Goal: Information Seeking & Learning: Learn about a topic

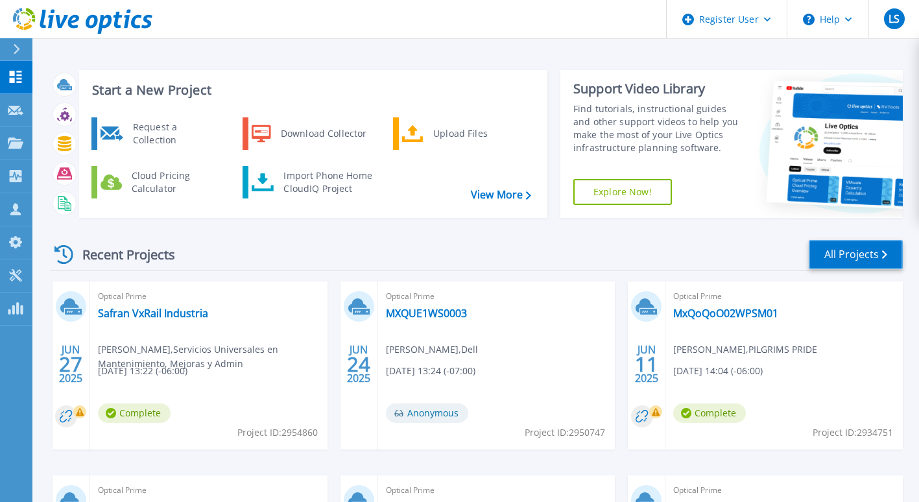
click at [837, 267] on link "All Projects" at bounding box center [856, 254] width 94 height 29
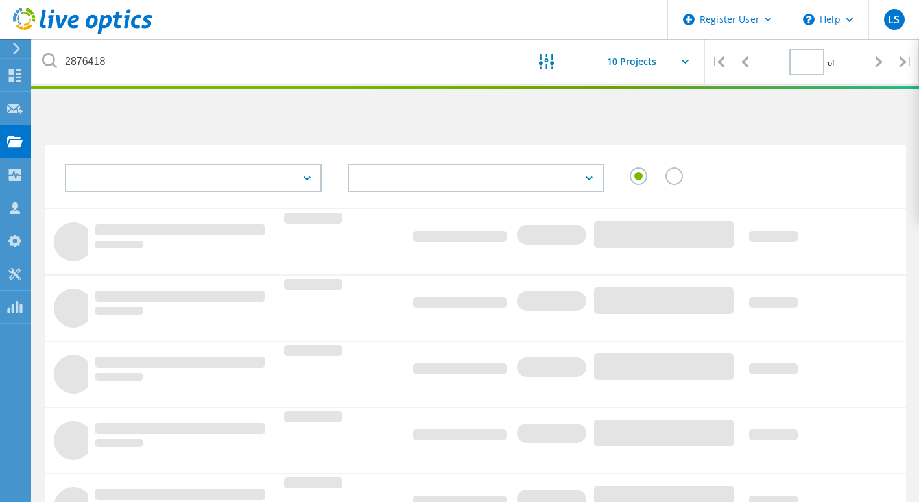
type input "1"
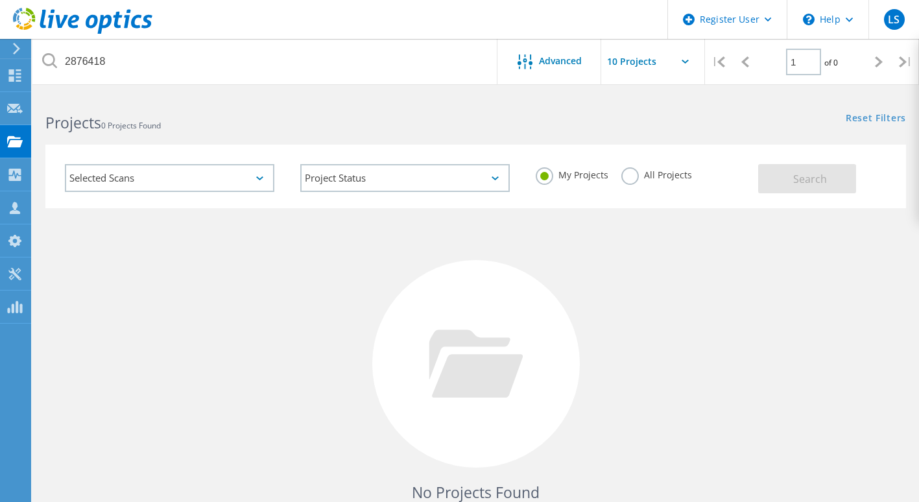
click at [648, 182] on div "All Projects" at bounding box center [657, 176] width 71 height 19
click at [634, 179] on label "All Projects" at bounding box center [657, 173] width 71 height 12
click at [0, 0] on input "All Projects" at bounding box center [0, 0] width 0 height 0
click at [858, 179] on div "Search" at bounding box center [828, 172] width 141 height 42
click at [793, 186] on button "Search" at bounding box center [807, 178] width 98 height 29
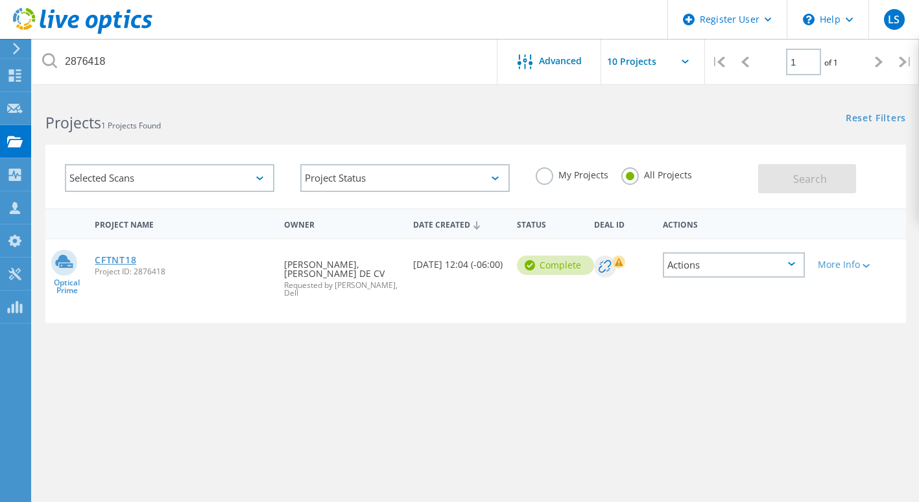
click at [136, 257] on link "CFTNT18" at bounding box center [116, 260] width 42 height 9
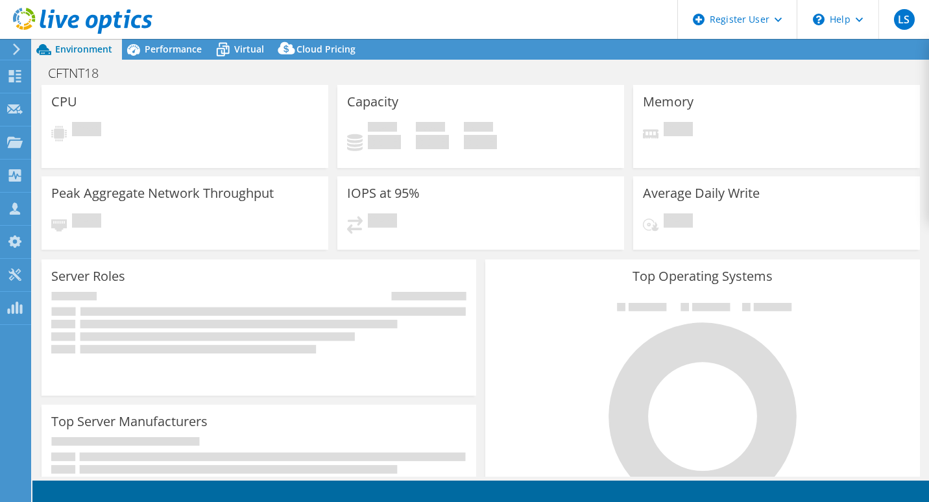
select select "USEast"
select select "USD"
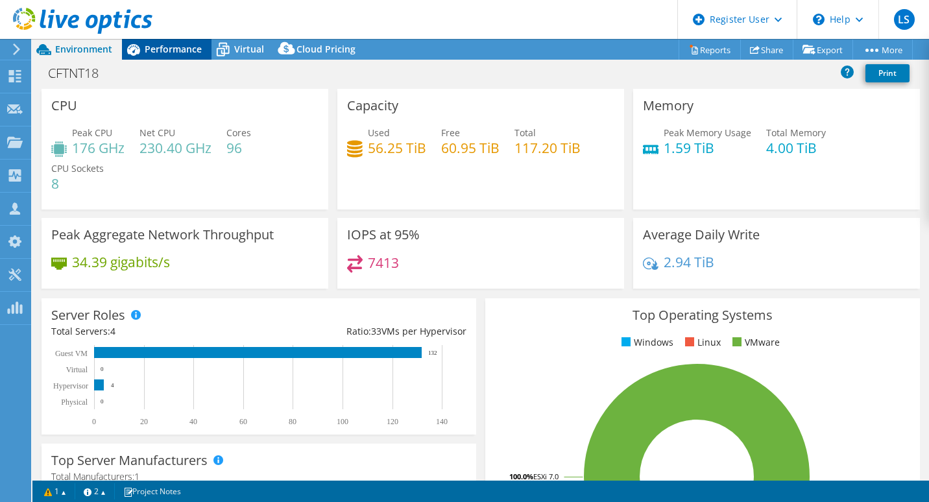
click at [171, 54] on span "Performance" at bounding box center [173, 49] width 57 height 12
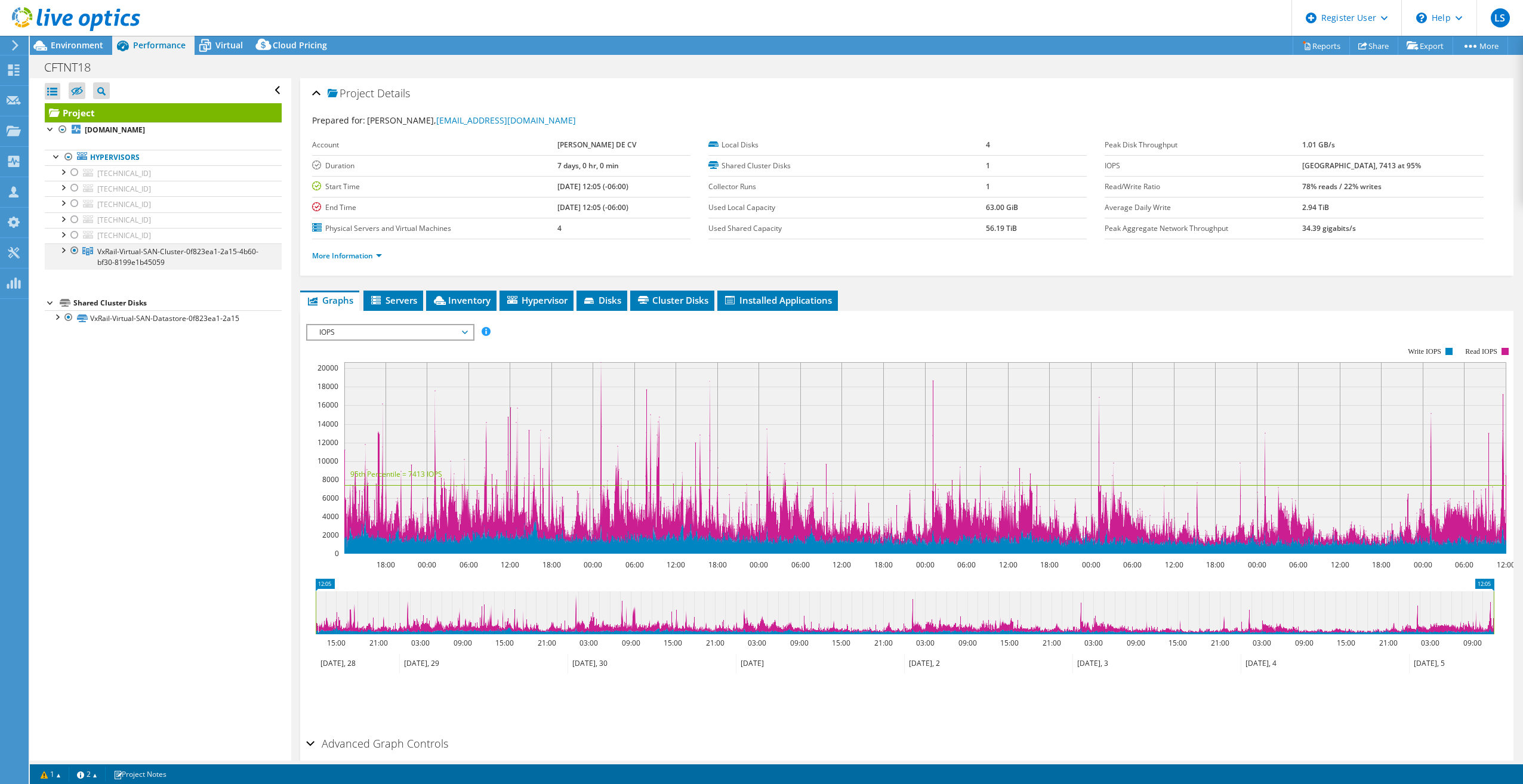
click at [67, 251] on div at bounding box center [63, 249] width 12 height 12
click at [464, 330] on span "IOPS" at bounding box center [390, 333] width 154 height 15
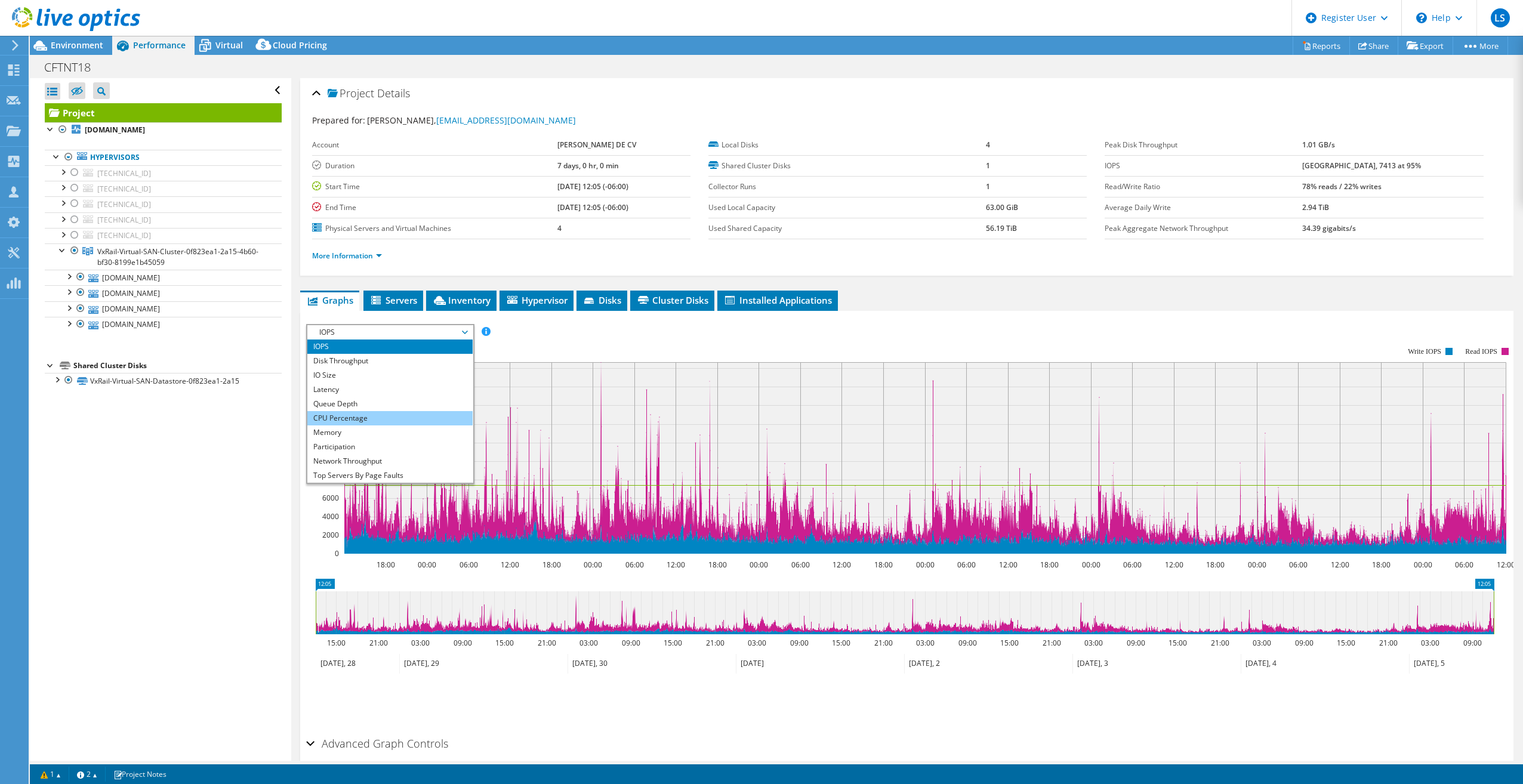
click at [376, 412] on li "CPU Percentage" at bounding box center [390, 418] width 166 height 15
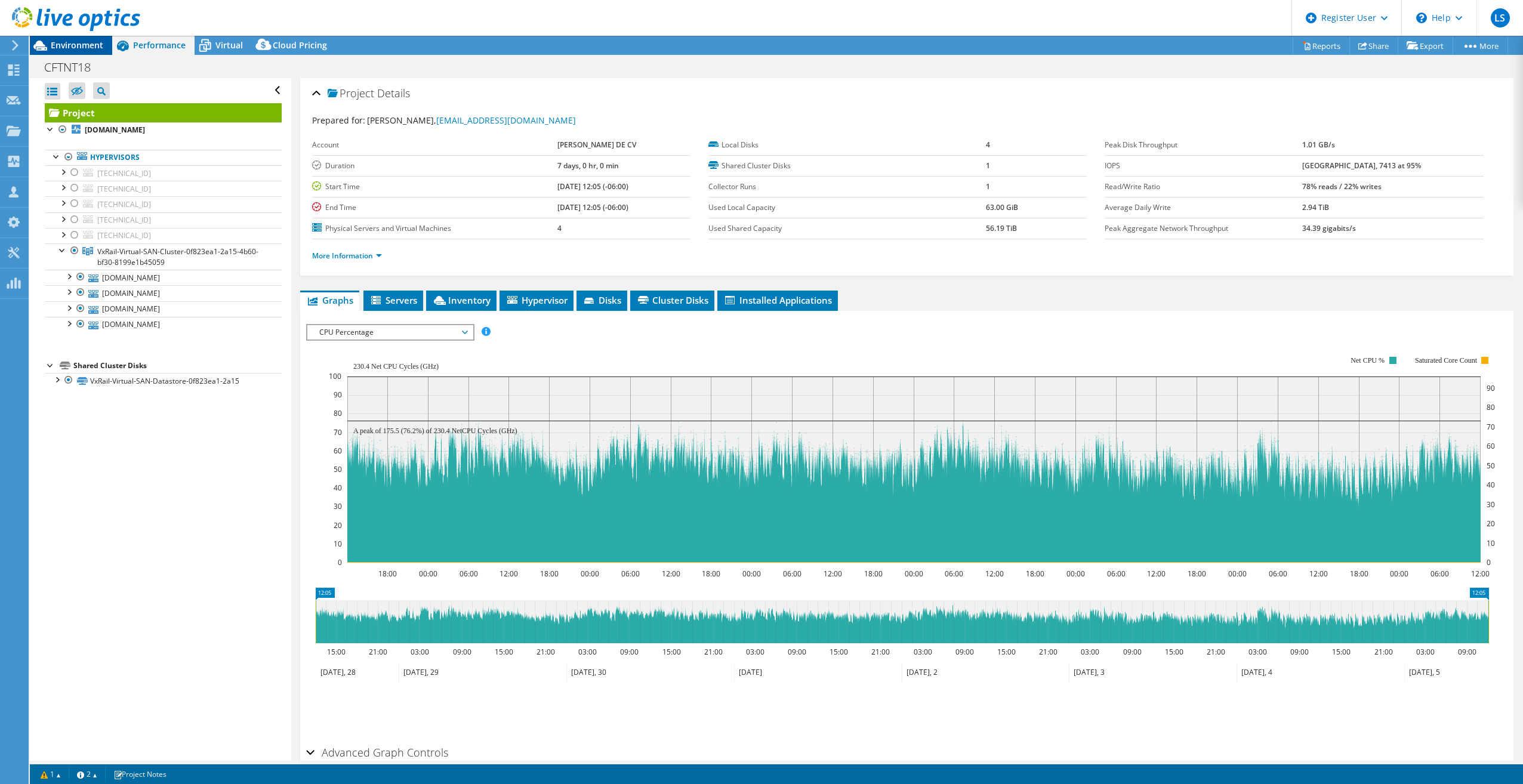
click at [90, 45] on span "Environment" at bounding box center [76, 45] width 52 height 11
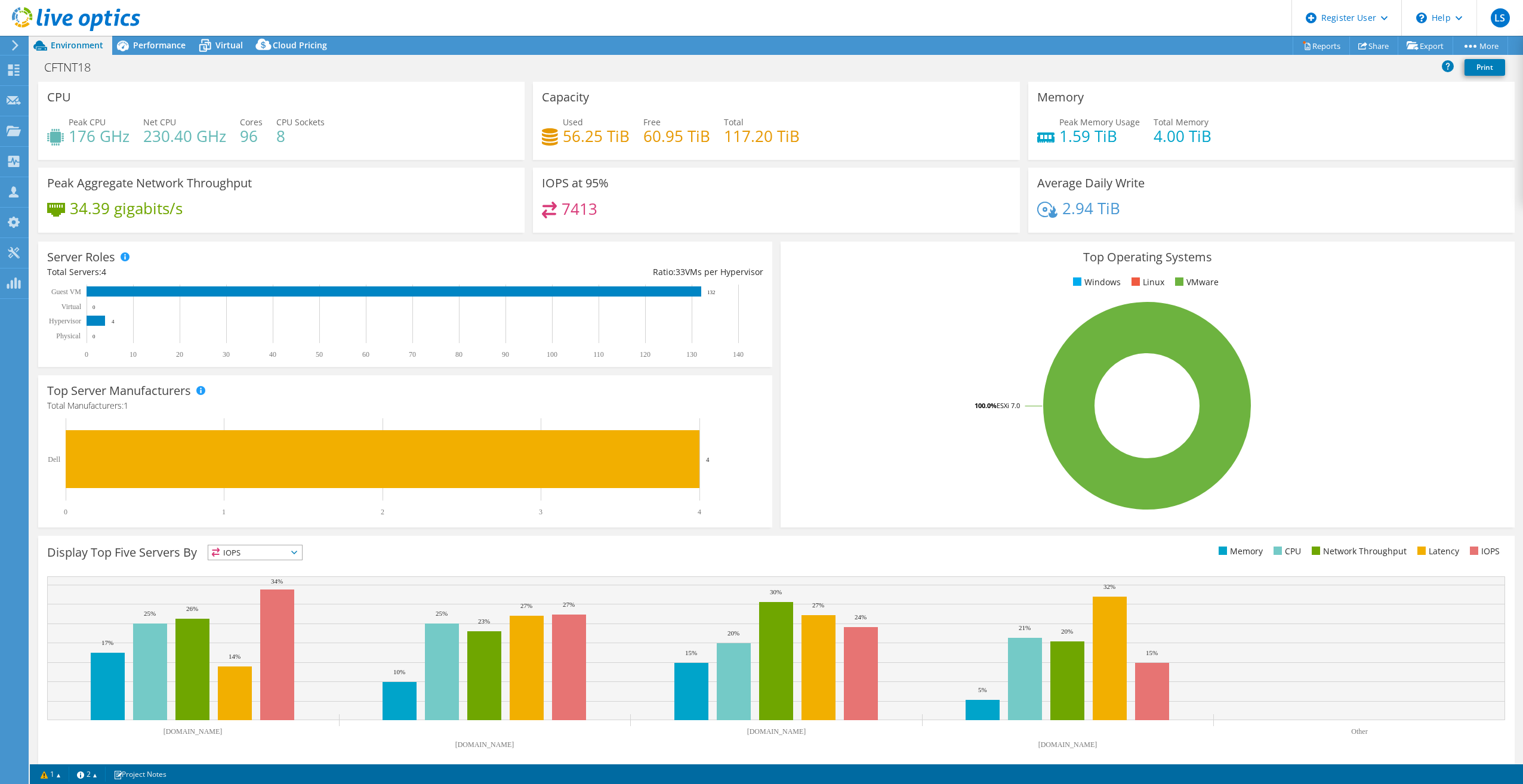
click at [134, 142] on div "Peak CPU 176 GHz Net CPU 230.40 GHz Cores 96 CPU Sockets 8" at bounding box center [281, 135] width 468 height 39
drag, startPoint x: 147, startPoint y: 137, endPoint x: 235, endPoint y: 137, distance: 88.0
click at [235, 137] on div "Peak CPU 176 GHz Net CPU 230.40 GHz Cores 96 CPU Sockets 8" at bounding box center [281, 135] width 468 height 39
drag, startPoint x: 235, startPoint y: 137, endPoint x: 171, endPoint y: 141, distance: 64.1
click at [171, 141] on h4 "230.40 GHz" at bounding box center [185, 136] width 83 height 13
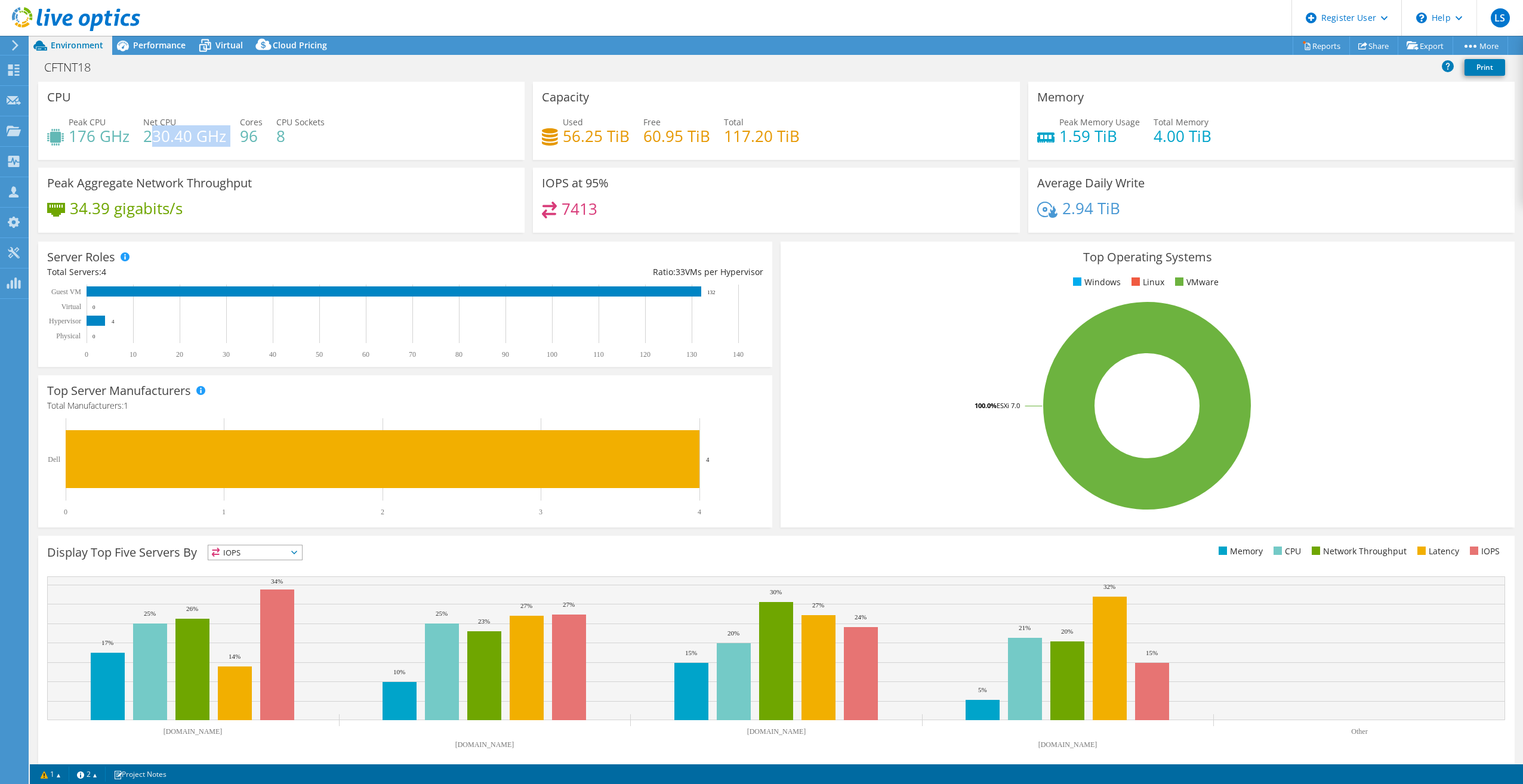
click at [148, 140] on h4 "230.40 GHz" at bounding box center [185, 136] width 83 height 13
click at [157, 51] on span "Performance" at bounding box center [159, 45] width 52 height 11
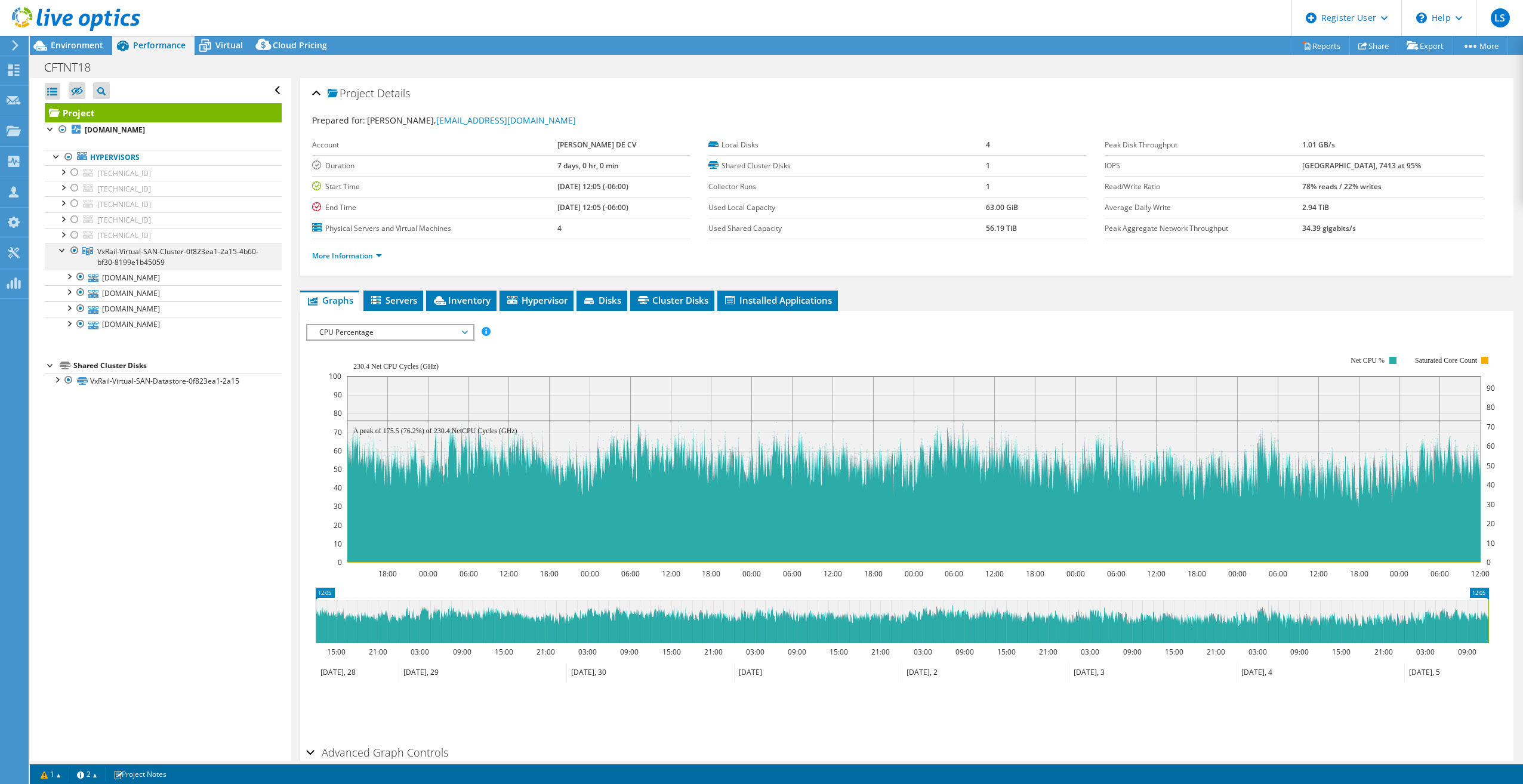
click at [74, 249] on div at bounding box center [74, 251] width 12 height 15
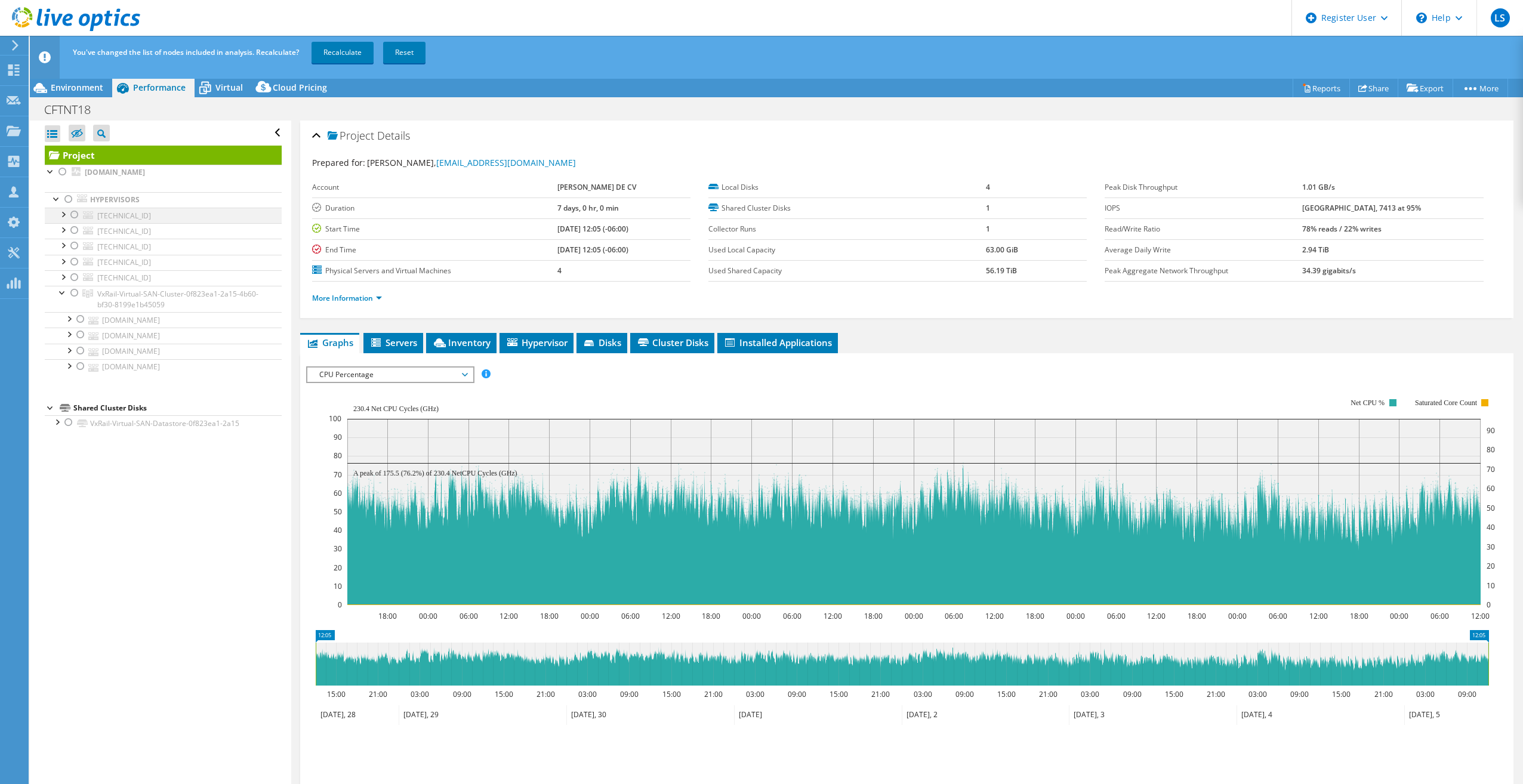
click at [76, 212] on div at bounding box center [74, 215] width 12 height 15
click at [79, 230] on div at bounding box center [74, 231] width 12 height 15
click at [73, 241] on div at bounding box center [74, 246] width 12 height 15
click at [74, 256] on div at bounding box center [74, 262] width 12 height 15
click at [73, 274] on div at bounding box center [74, 278] width 12 height 15
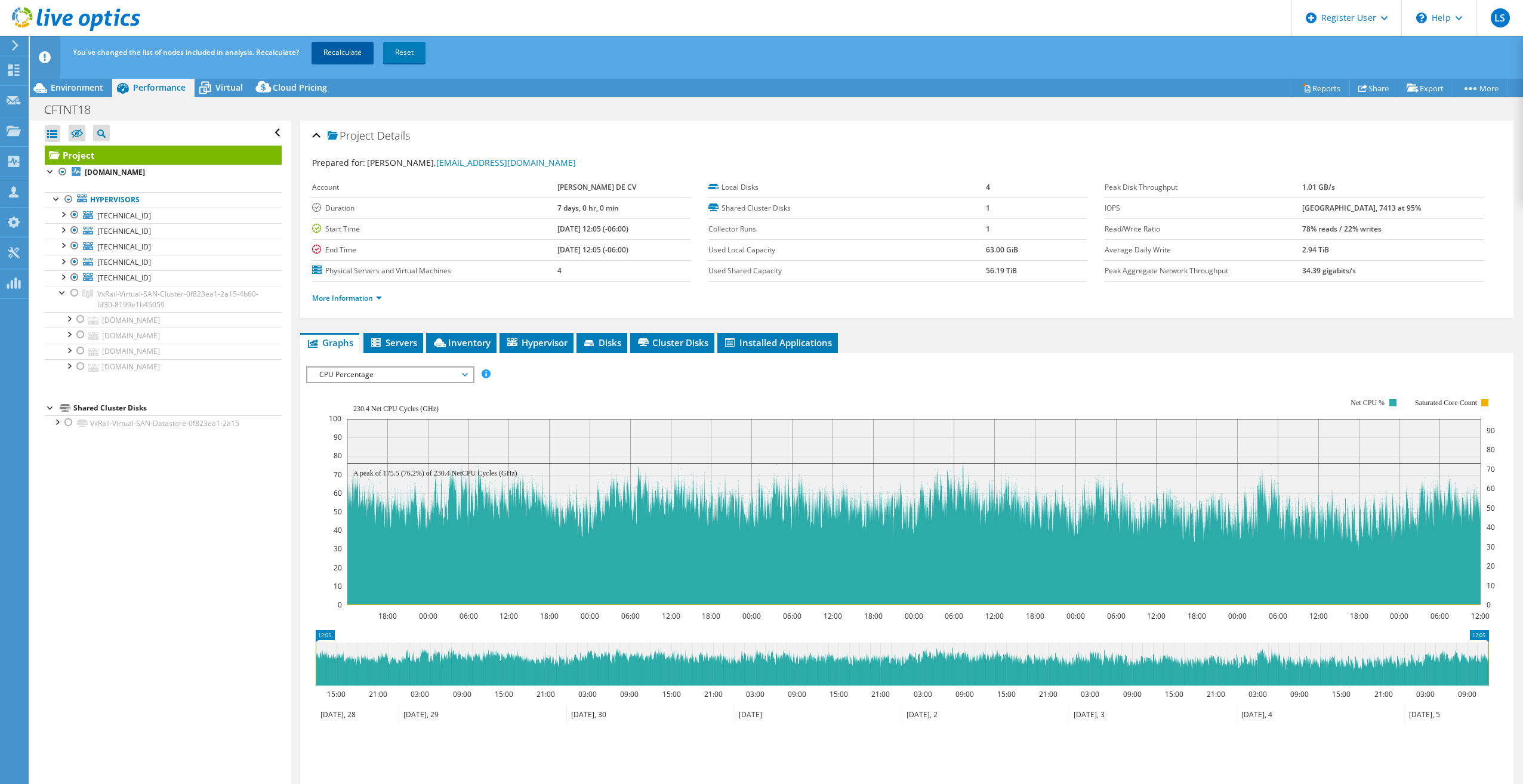
click at [351, 49] on link "Recalculate" at bounding box center [342, 51] width 62 height 21
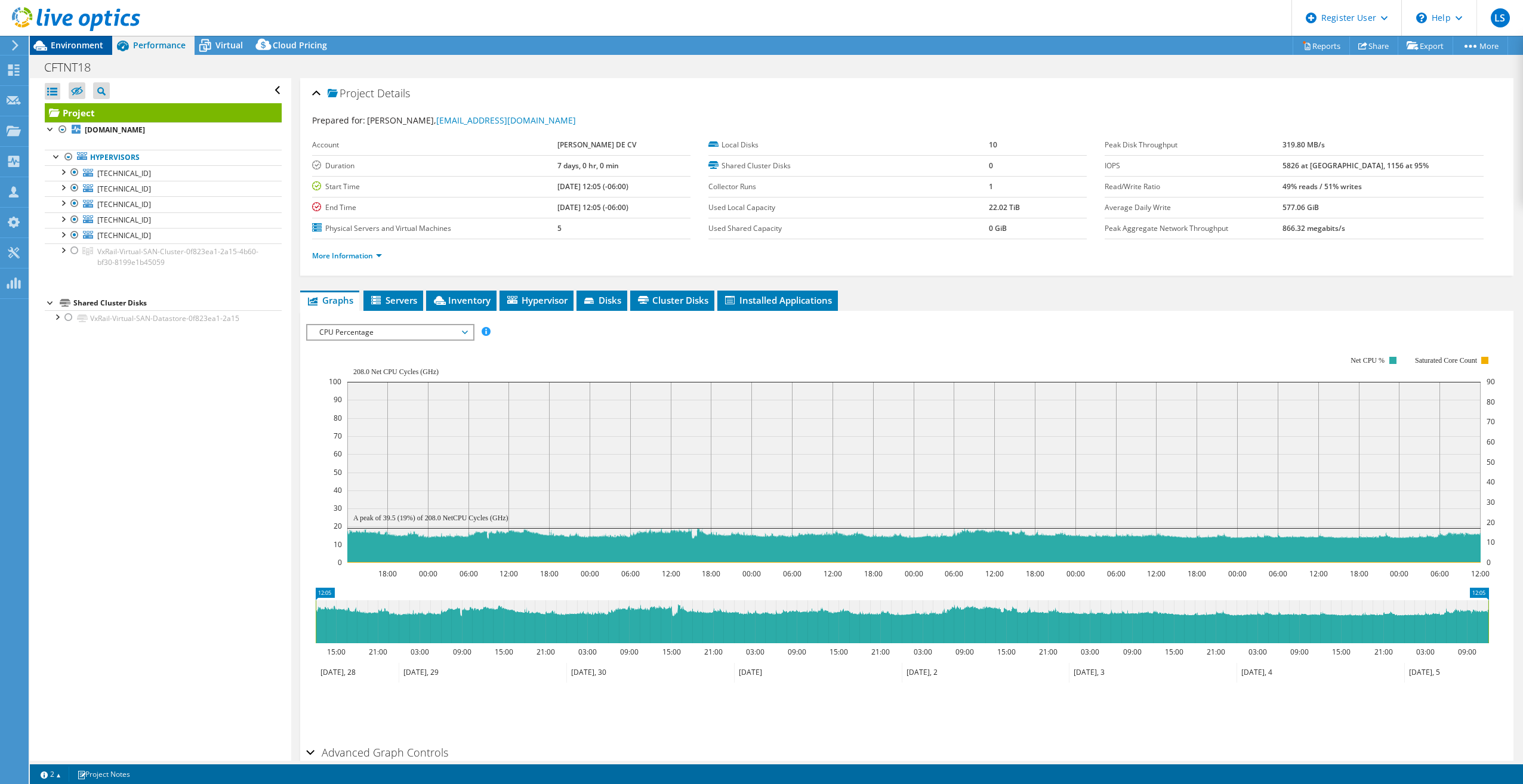
click at [99, 45] on span "Environment" at bounding box center [76, 45] width 52 height 11
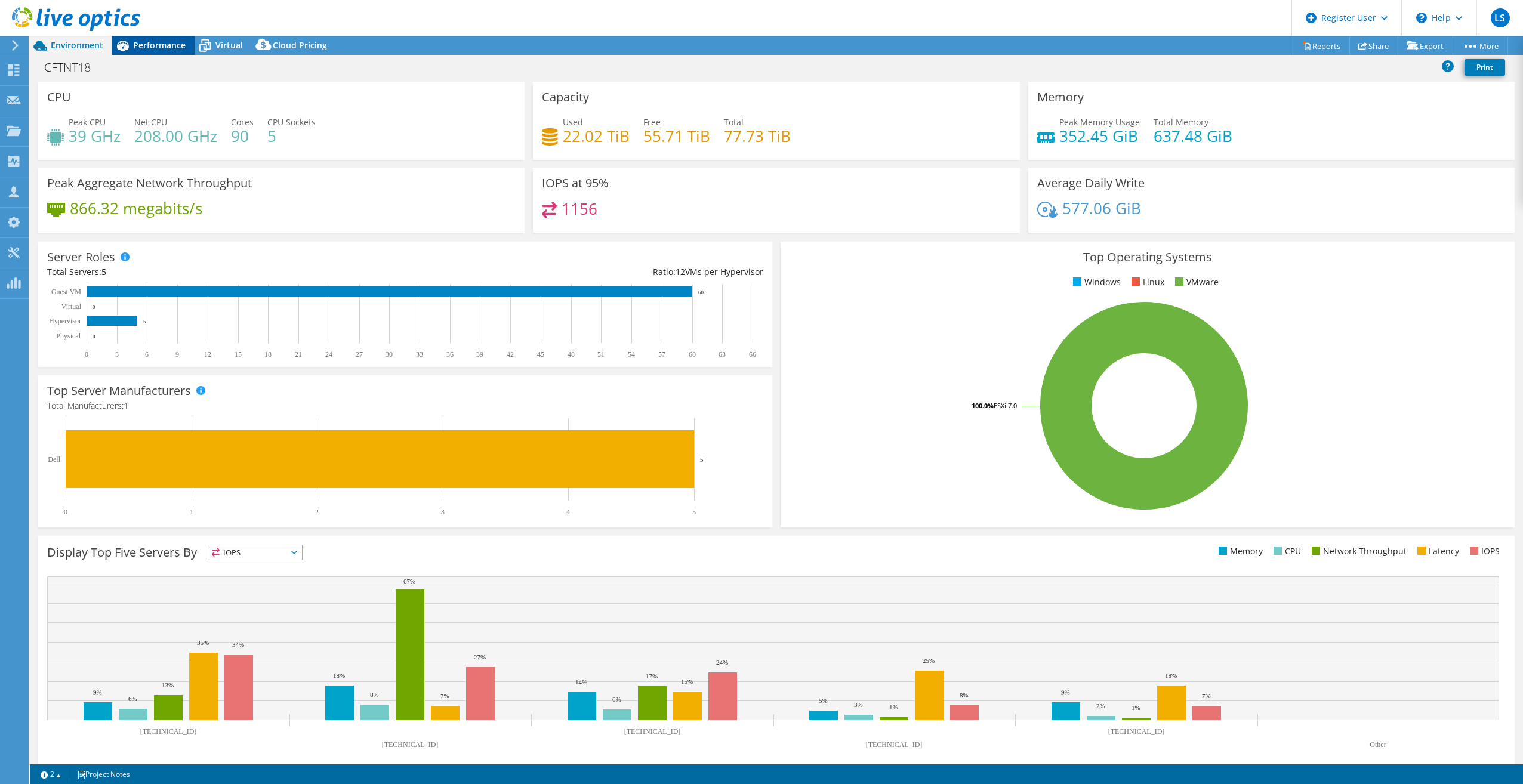
click at [171, 41] on span "Performance" at bounding box center [159, 45] width 52 height 11
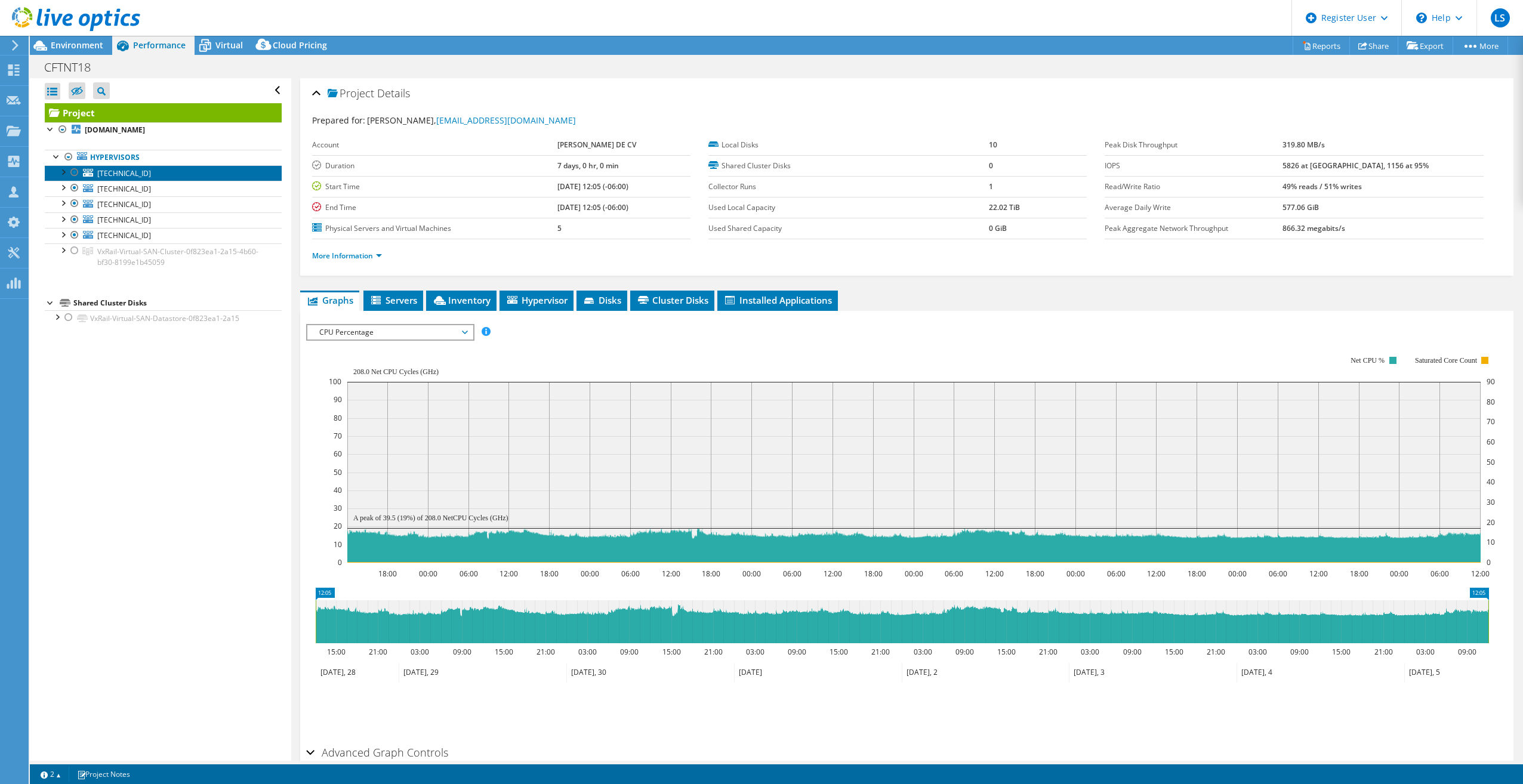
click at [104, 168] on span "[TECHNICAL_ID]" at bounding box center [124, 173] width 53 height 10
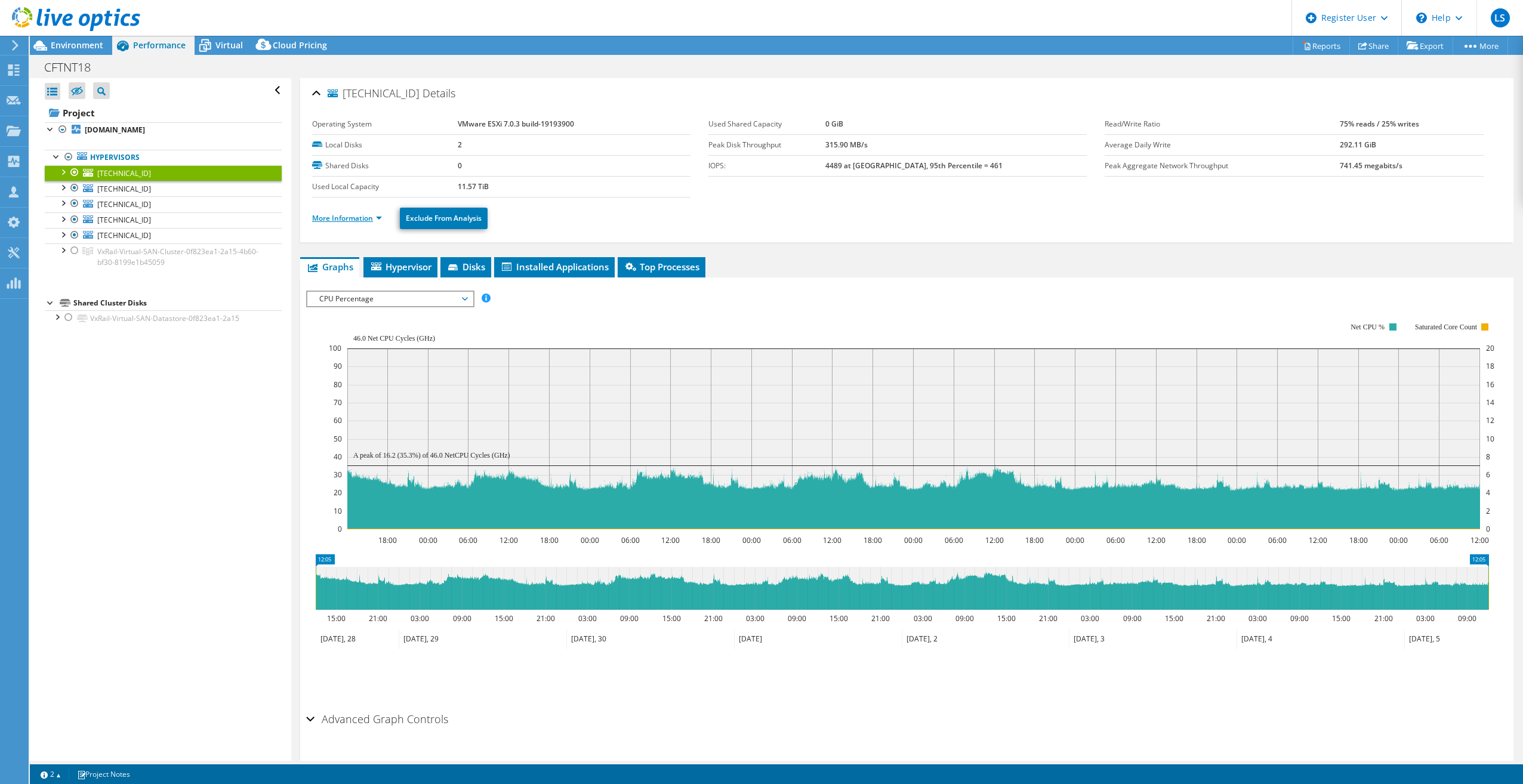
click at [373, 215] on link "More Information" at bounding box center [347, 218] width 70 height 10
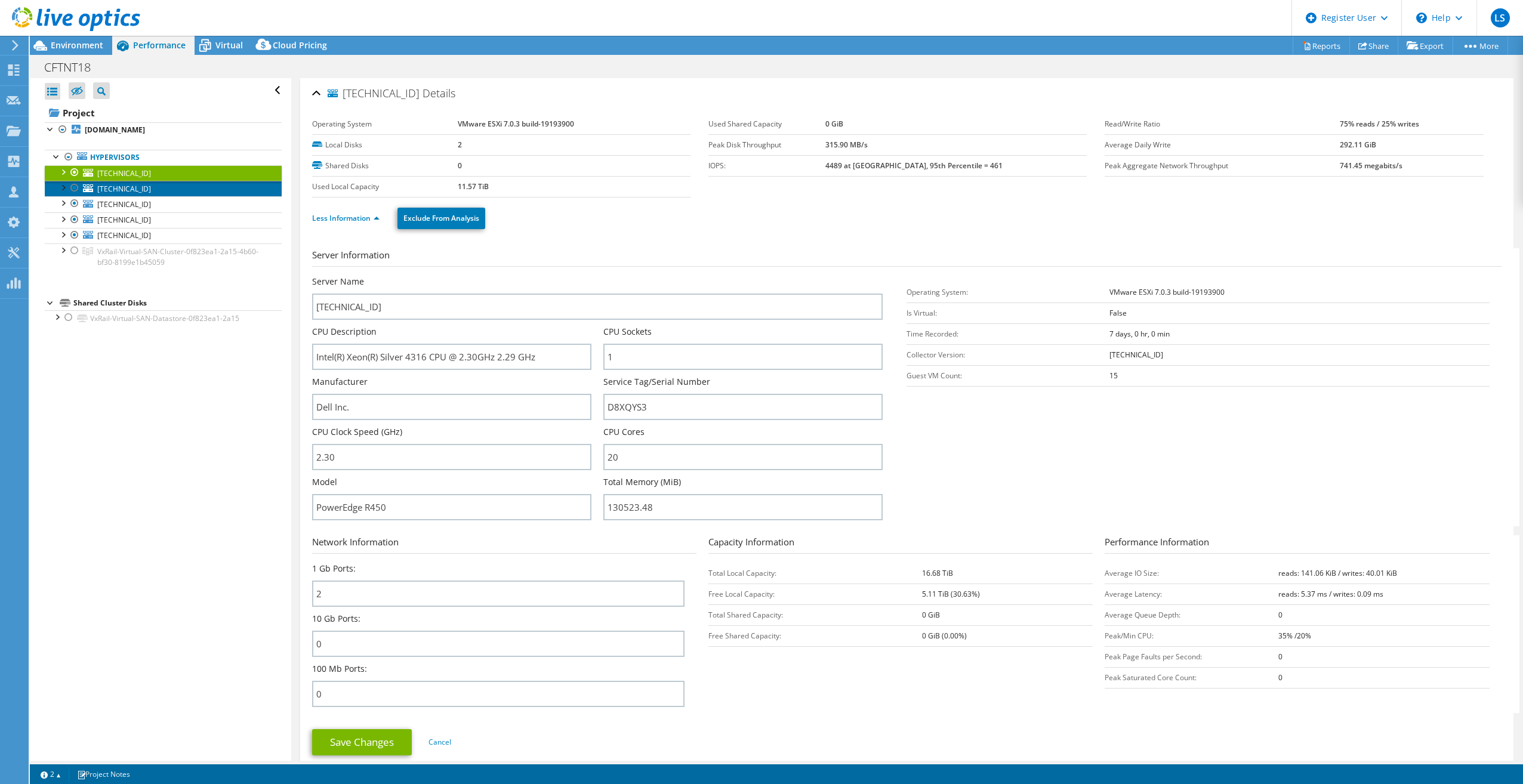
click at [186, 188] on link "[TECHNICAL_ID]" at bounding box center [164, 188] width 237 height 16
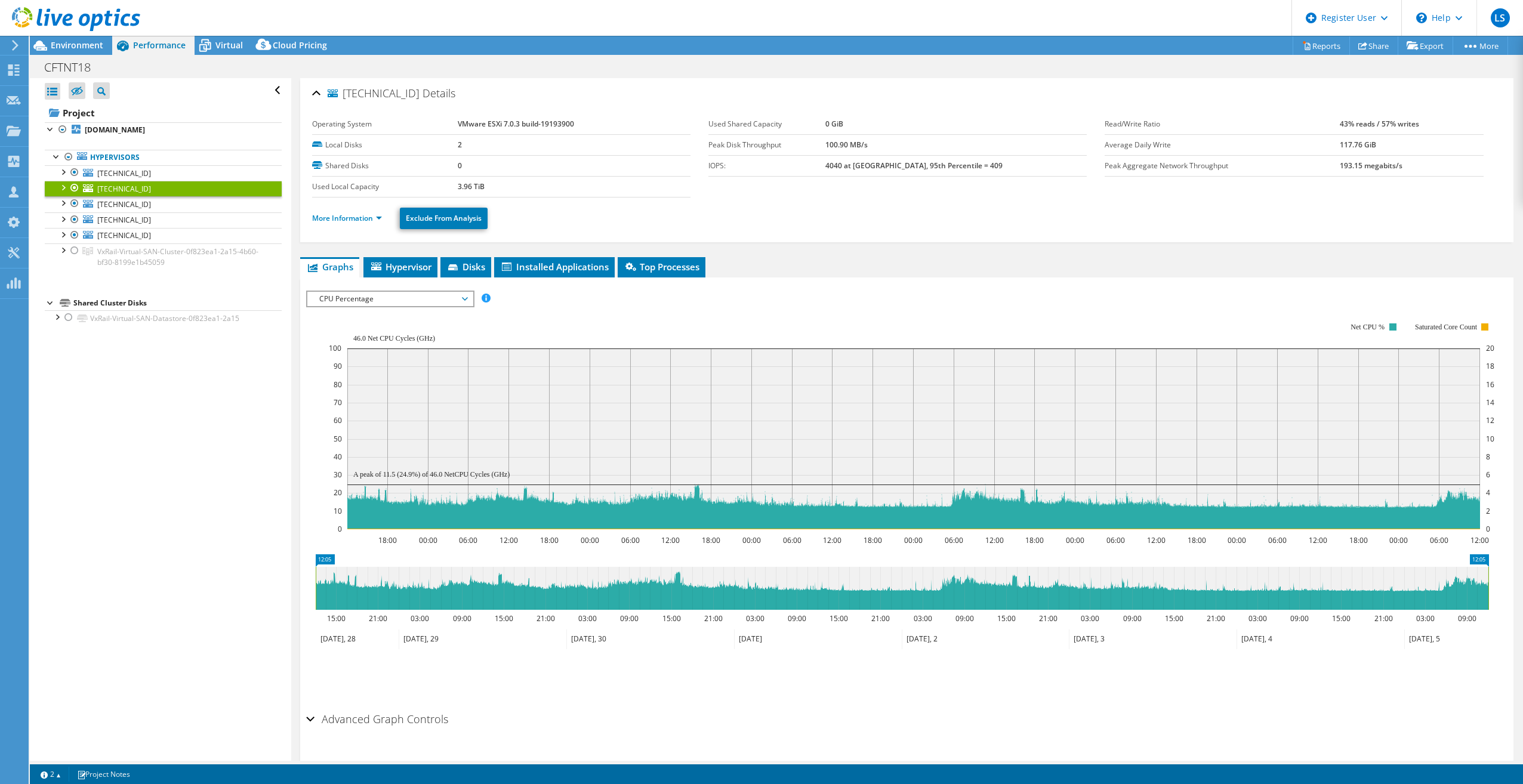
click at [330, 223] on ul "More Information Exclude From Analysis" at bounding box center [906, 217] width 1189 height 25
click at [334, 218] on link "More Information" at bounding box center [347, 218] width 70 height 10
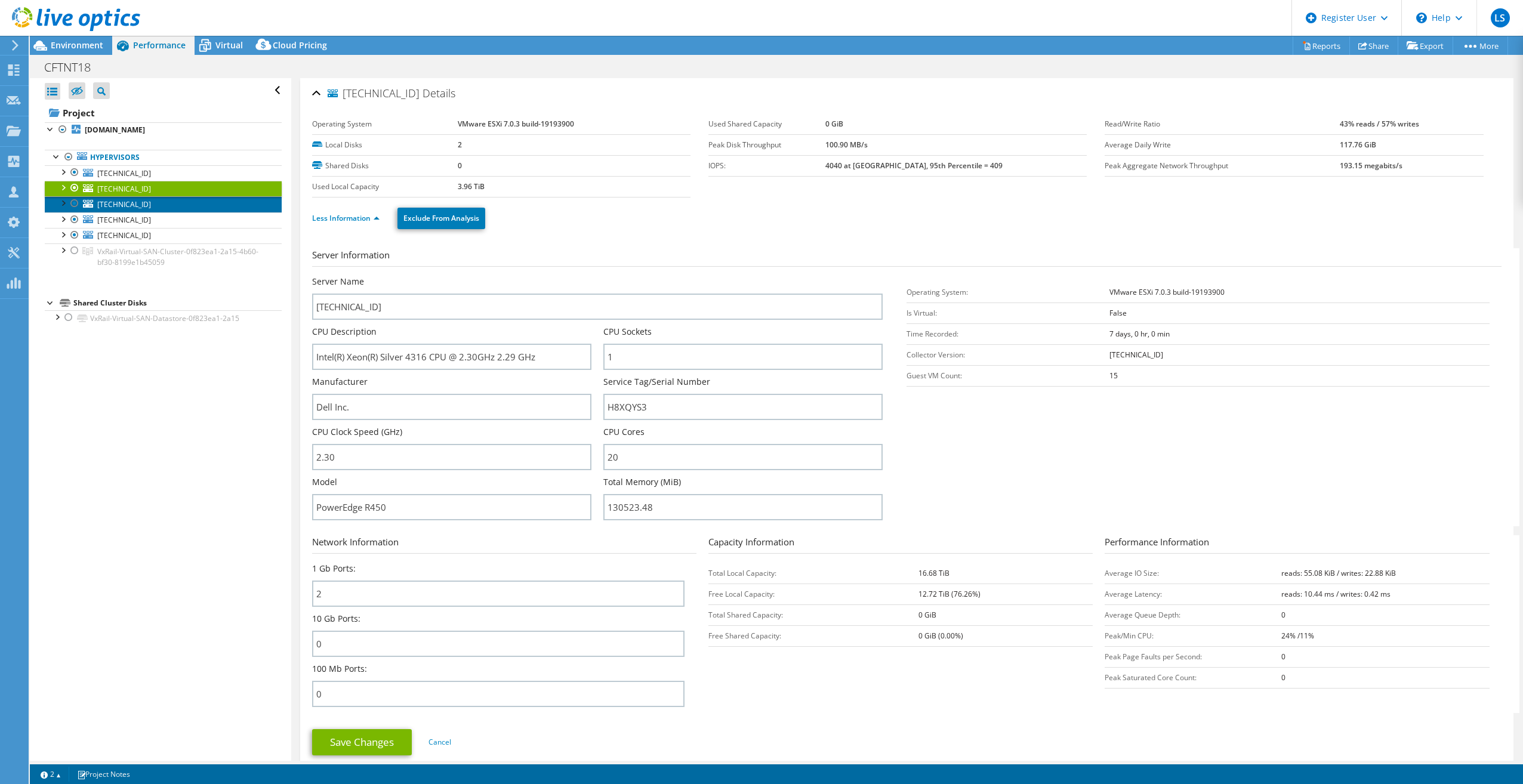
click at [165, 201] on link "[TECHNICAL_ID]" at bounding box center [164, 203] width 237 height 16
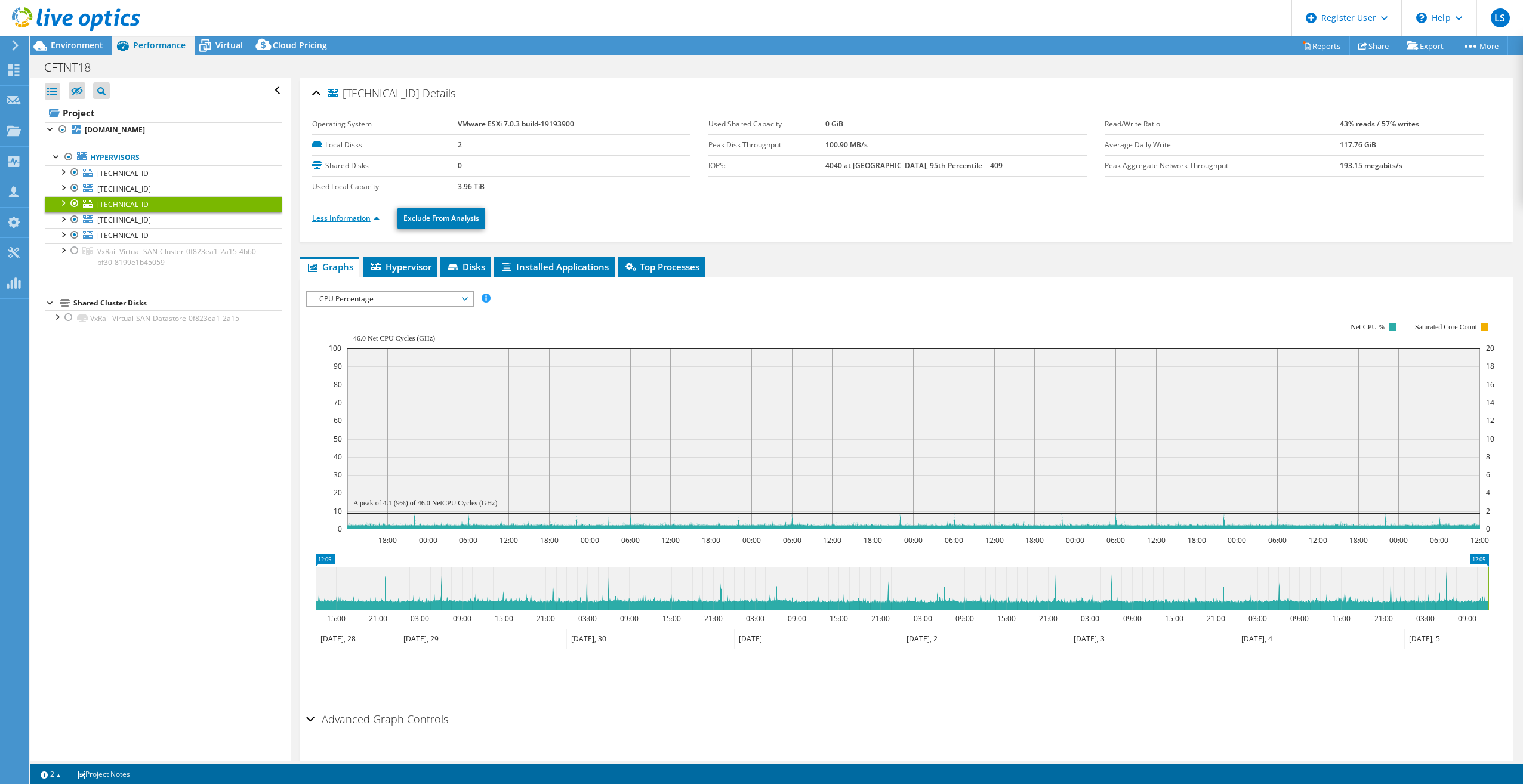
click at [360, 217] on link "Less Information" at bounding box center [345, 218] width 67 height 10
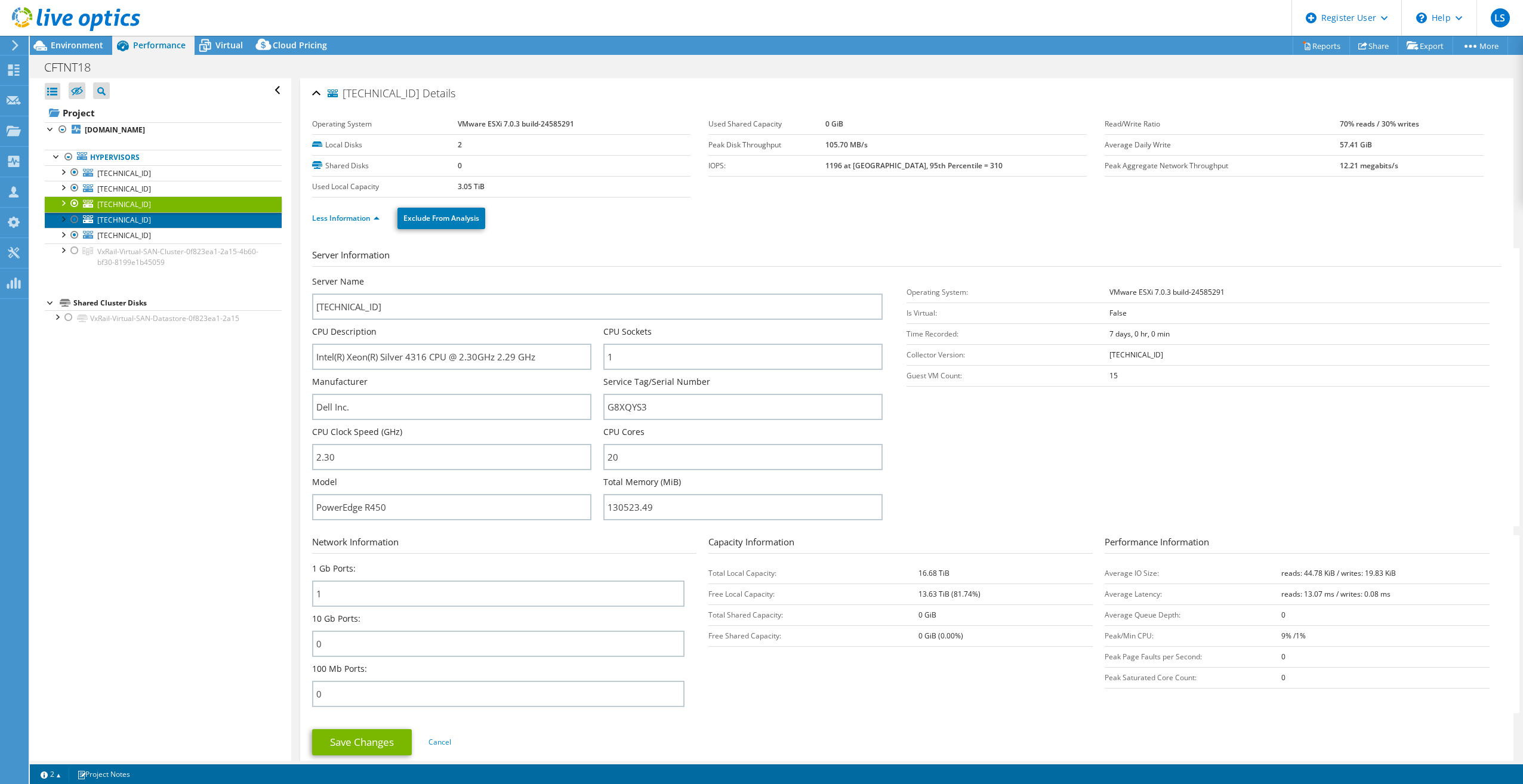
click at [159, 215] on link "[TECHNICAL_ID]" at bounding box center [164, 220] width 237 height 16
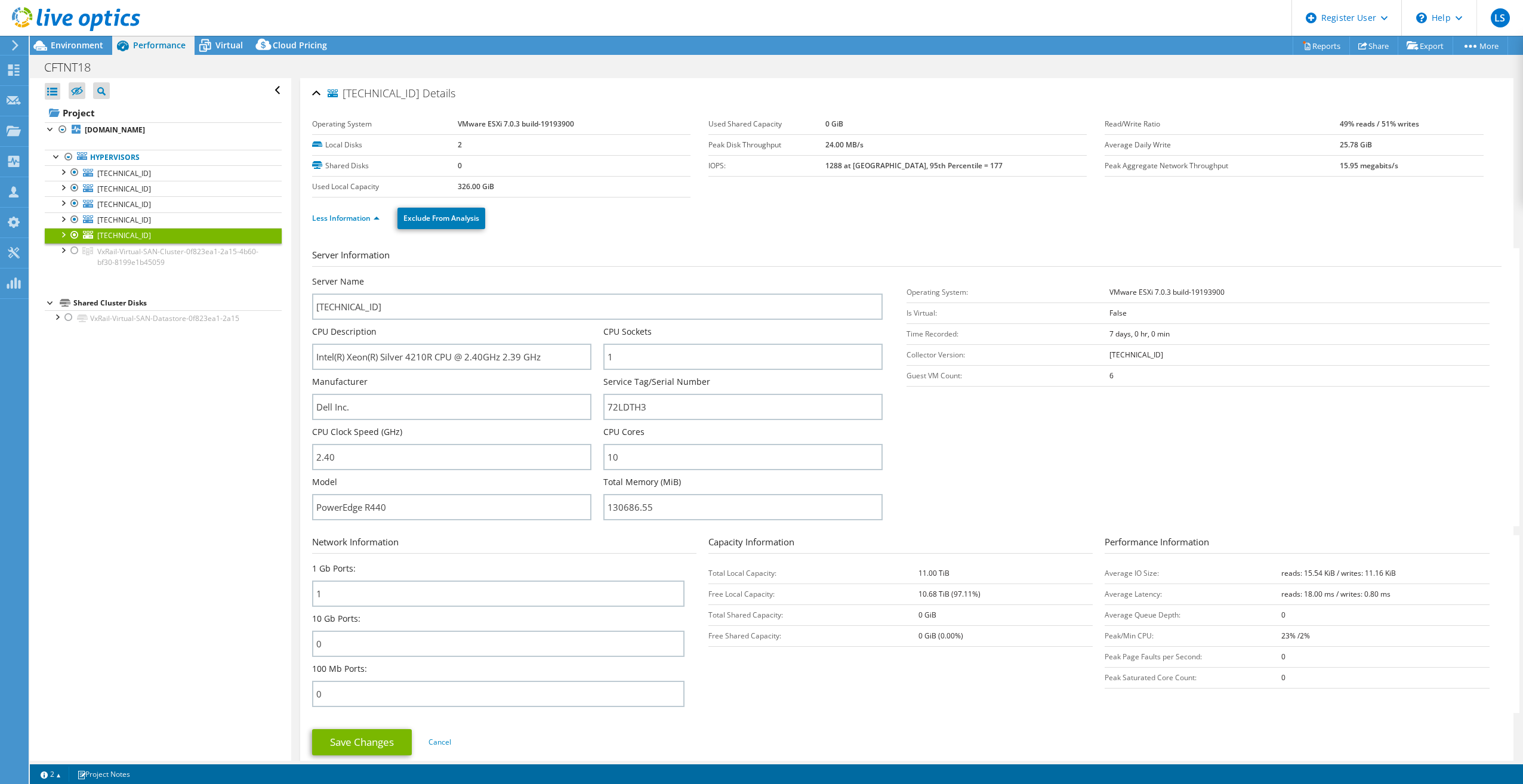
select select "USEast"
select select "USD"
click at [81, 49] on span "Environment" at bounding box center [76, 45] width 52 height 11
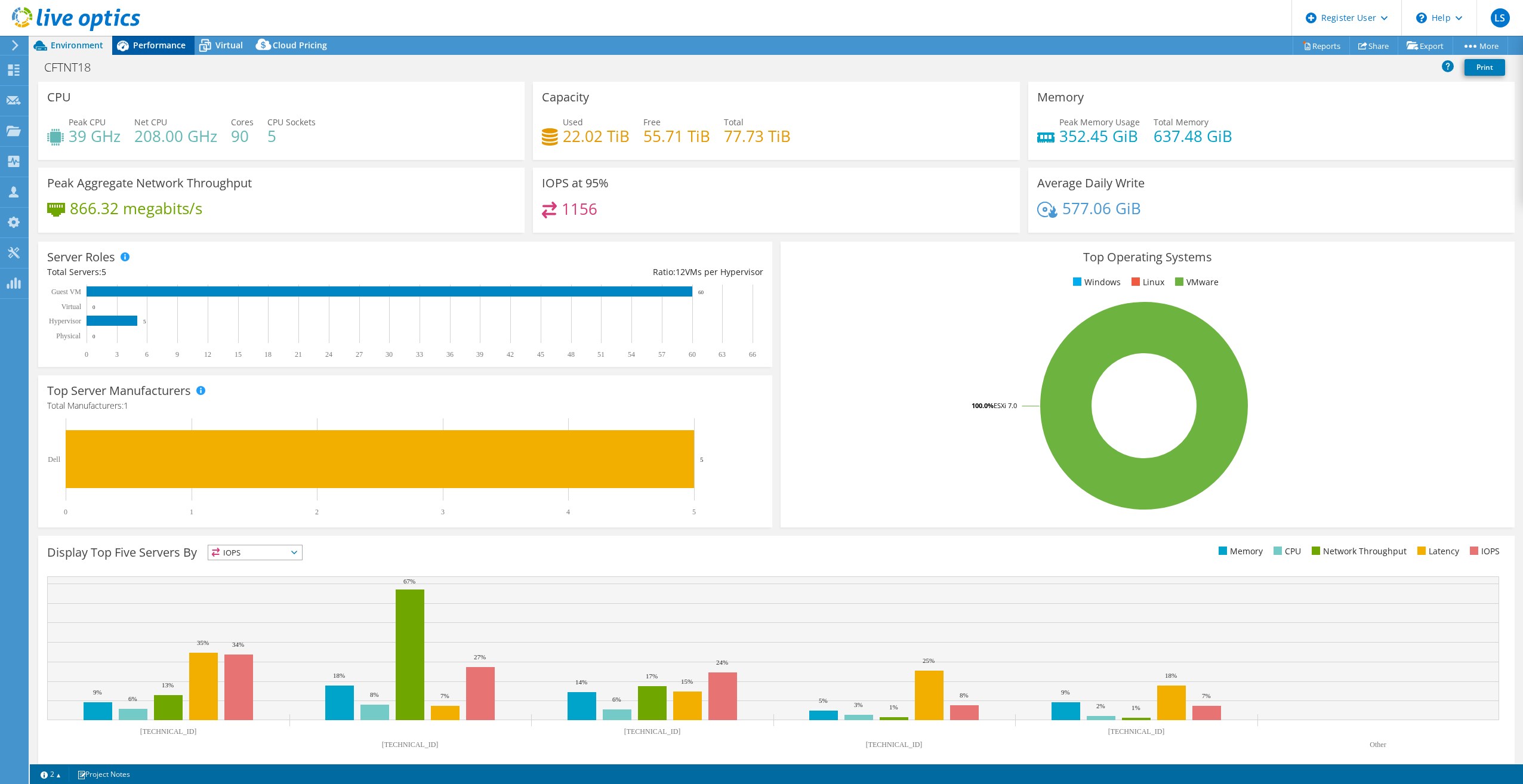
click at [153, 49] on span "Performance" at bounding box center [159, 45] width 52 height 11
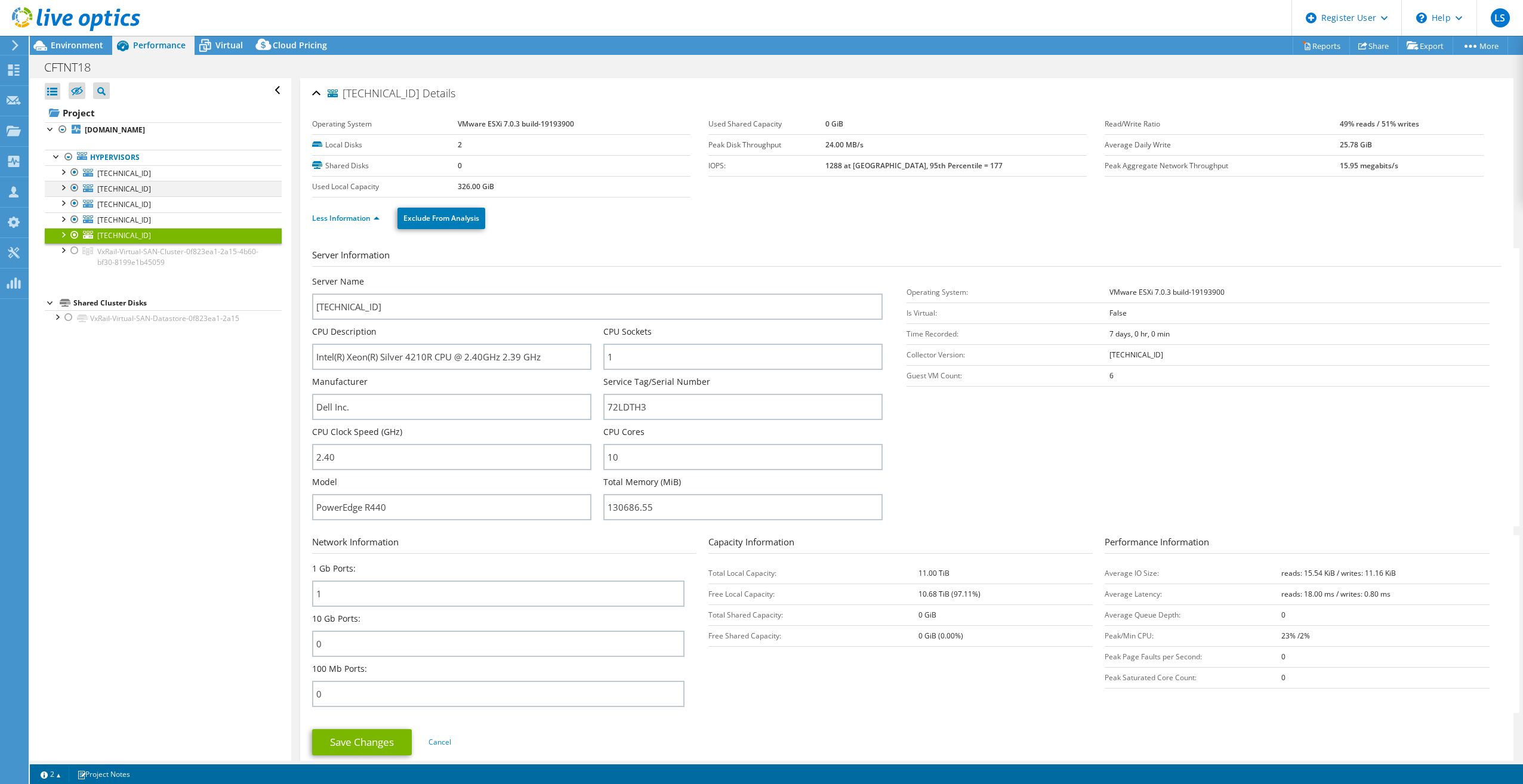
click at [73, 185] on div at bounding box center [74, 188] width 12 height 15
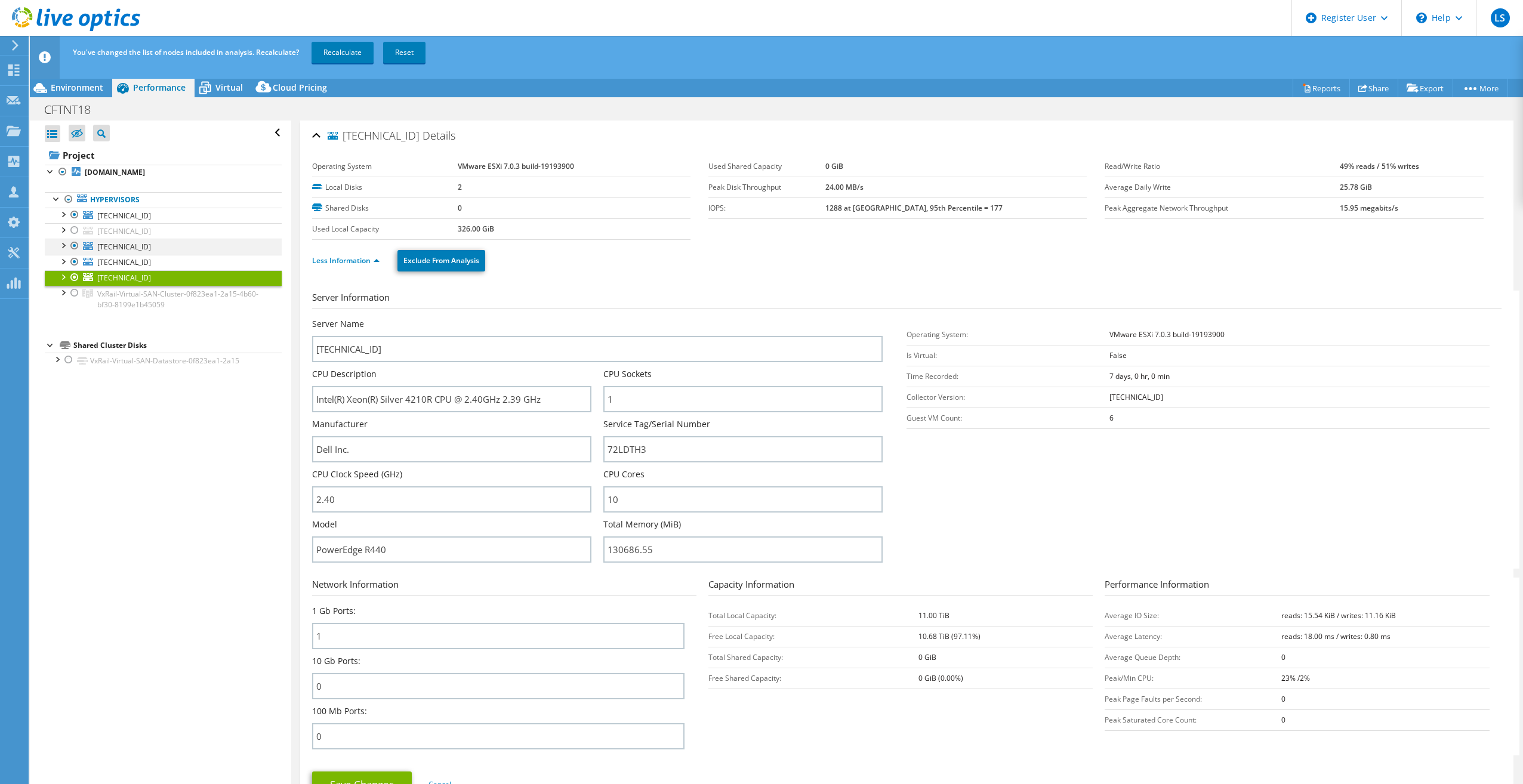
click at [79, 247] on div at bounding box center [74, 246] width 12 height 15
click at [76, 261] on div at bounding box center [74, 262] width 12 height 15
click at [74, 218] on div at bounding box center [74, 215] width 12 height 15
click at [74, 278] on div at bounding box center [74, 278] width 12 height 15
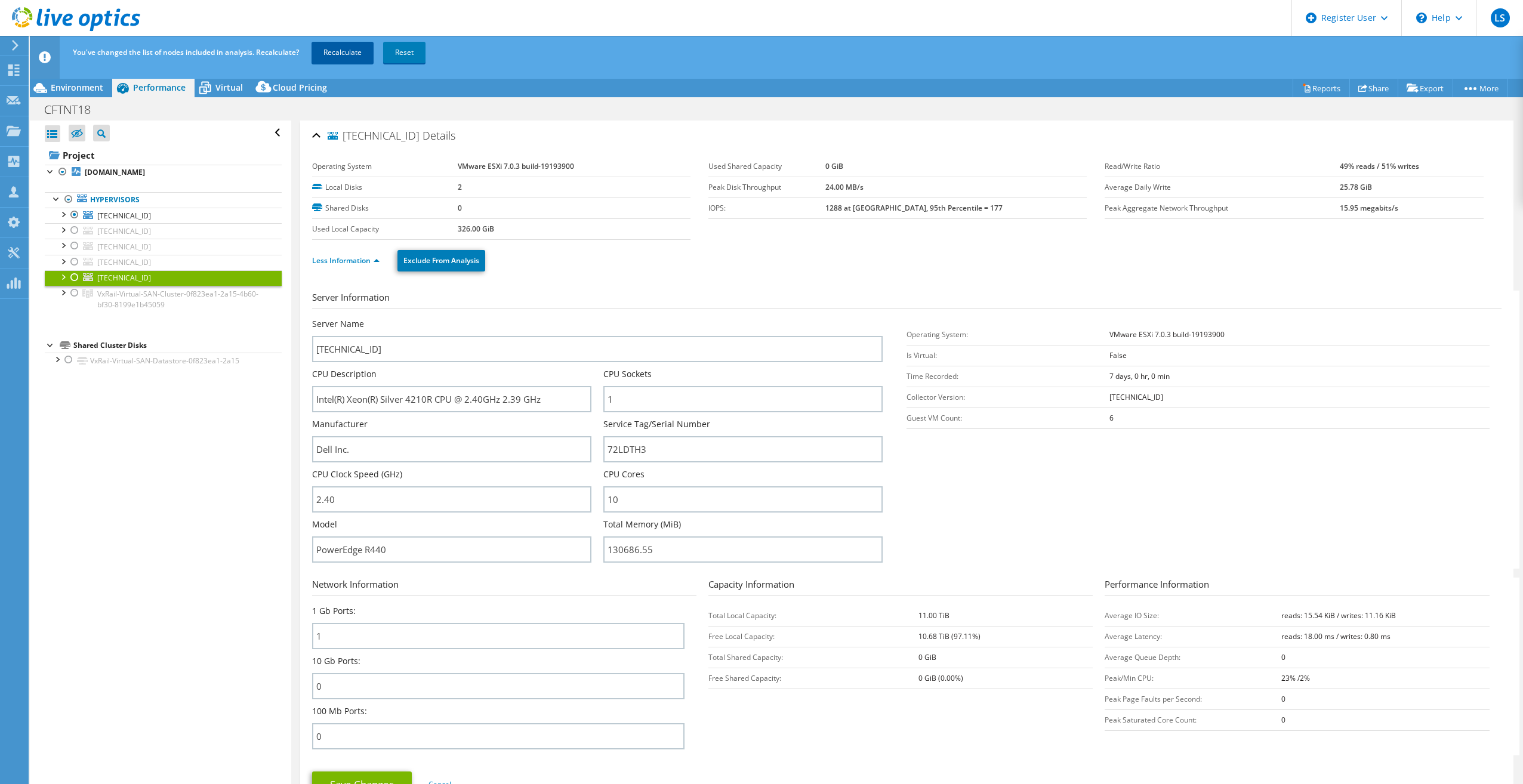
click at [352, 52] on link "Recalculate" at bounding box center [342, 51] width 62 height 21
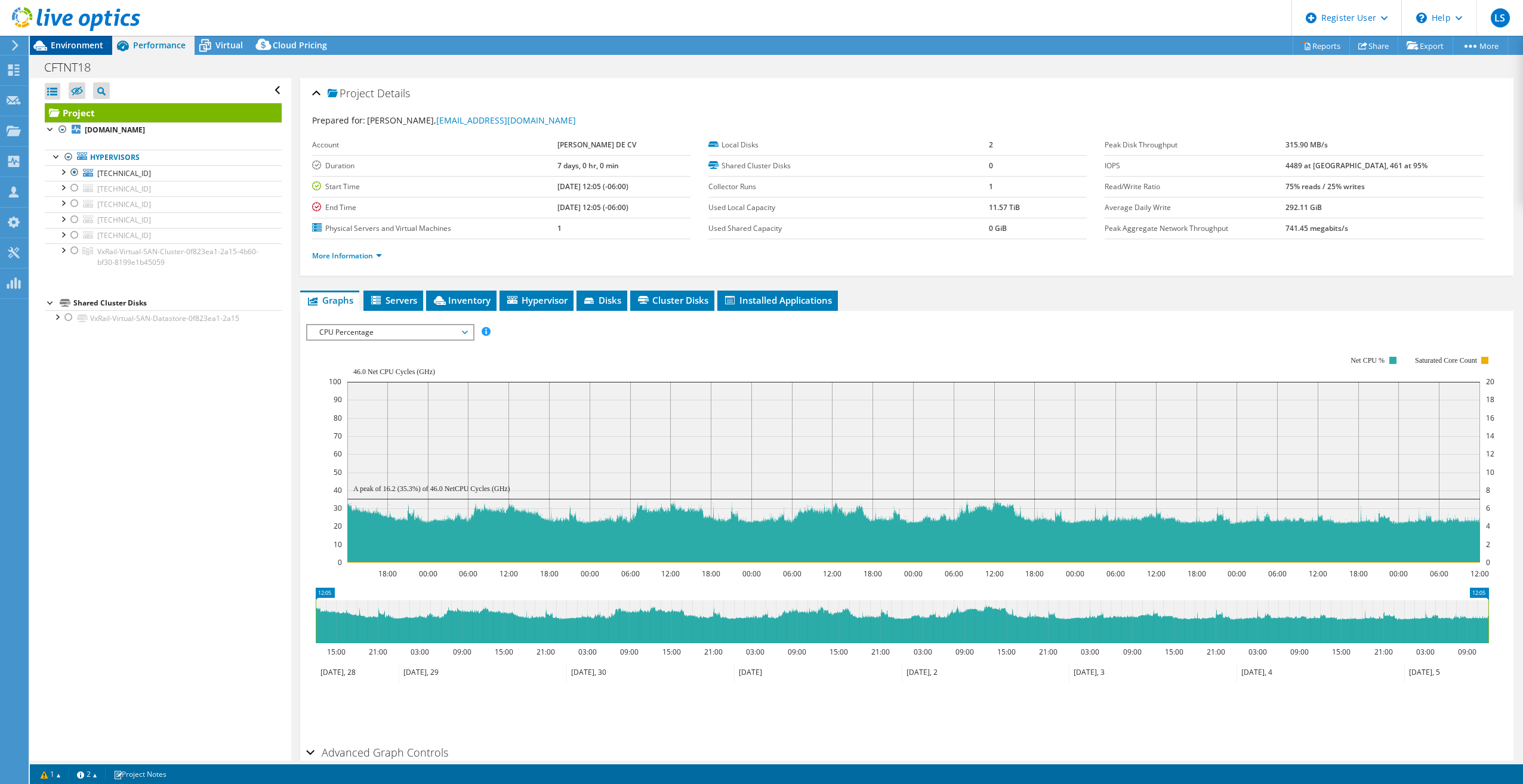
click at [103, 47] on span "Environment" at bounding box center [76, 45] width 52 height 11
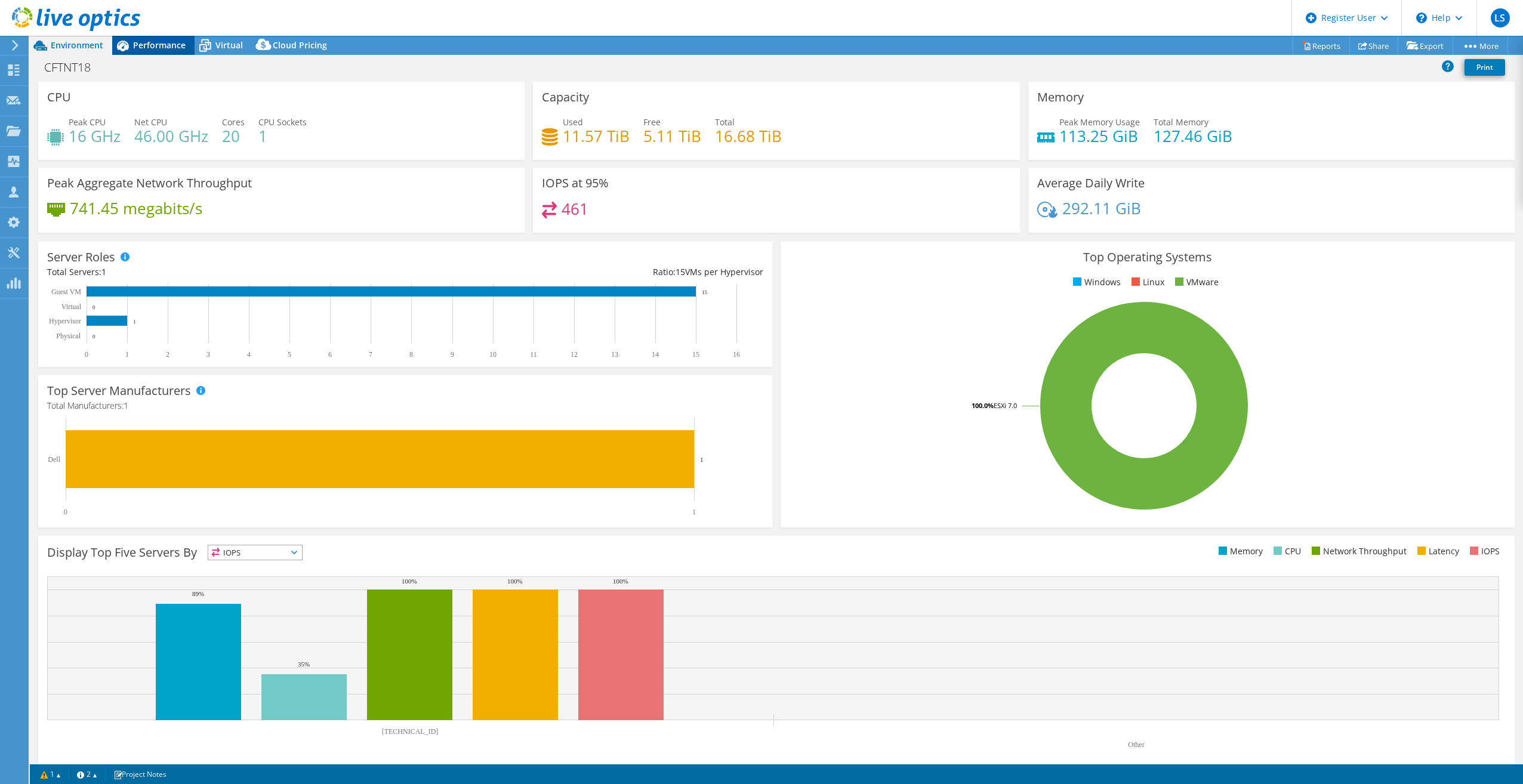
click at [186, 41] on div "Performance" at bounding box center [154, 45] width 83 height 19
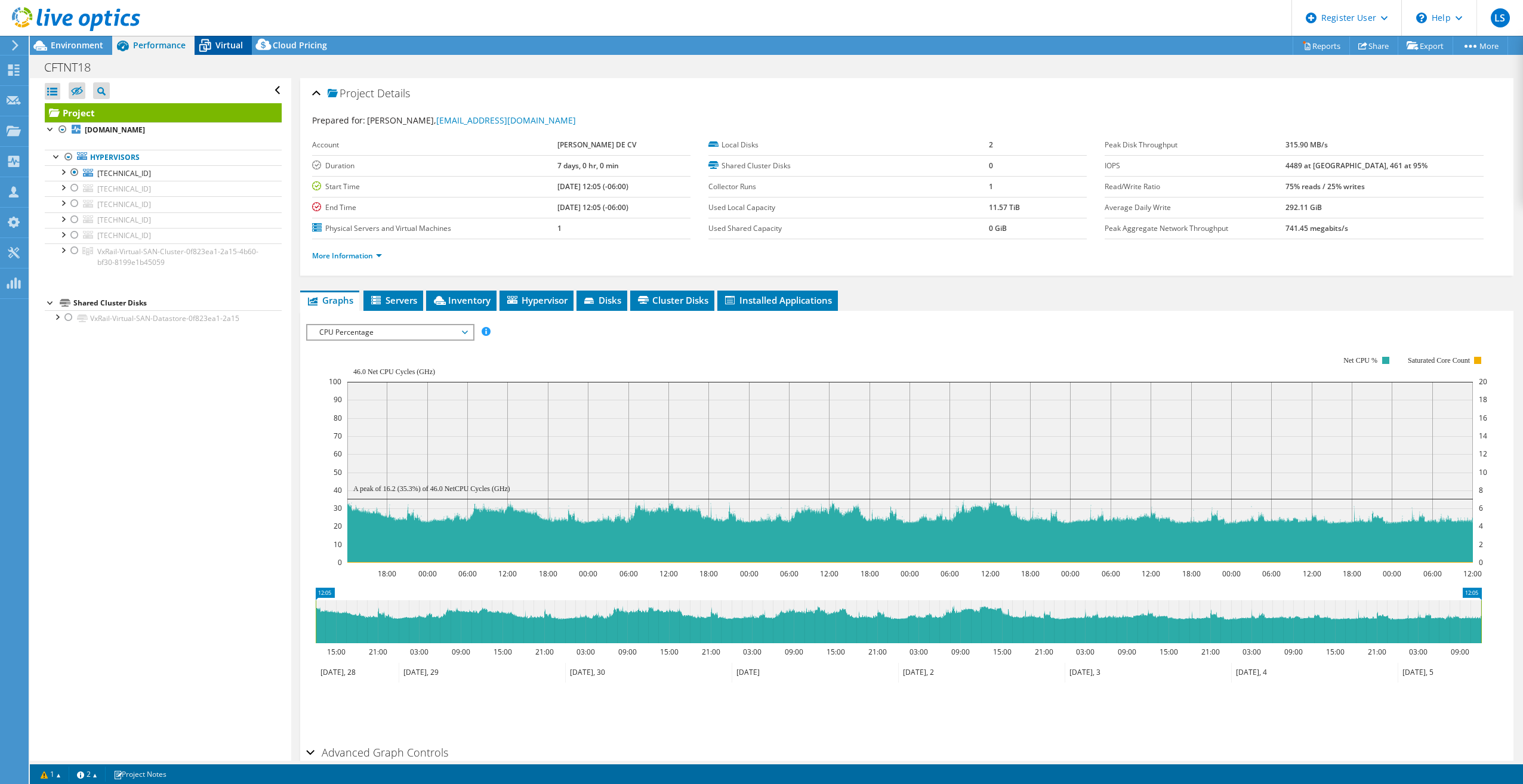
click at [222, 46] on span "Virtual" at bounding box center [229, 45] width 28 height 11
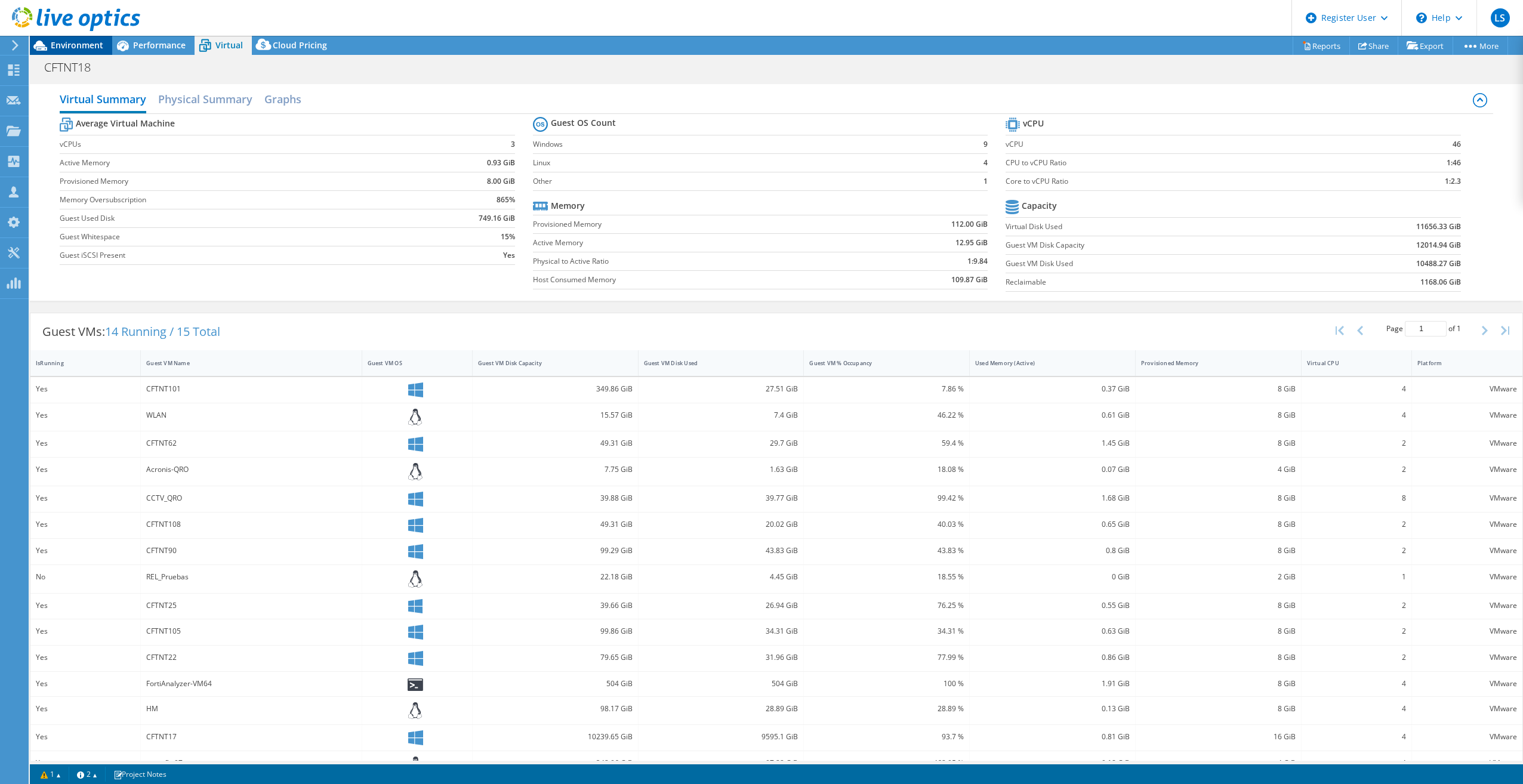
click at [86, 47] on span "Environment" at bounding box center [76, 45] width 52 height 11
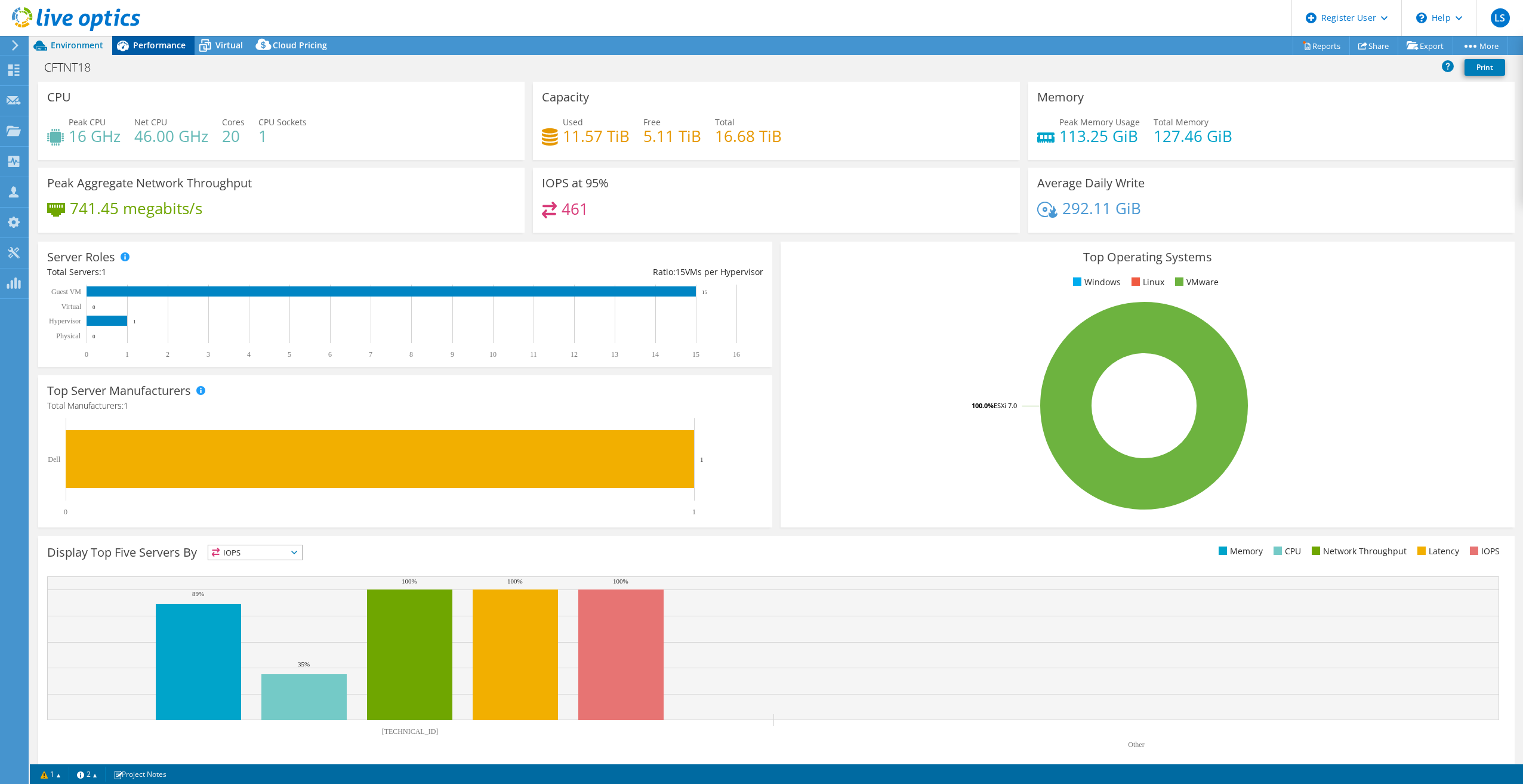
click at [152, 45] on span "Performance" at bounding box center [159, 45] width 52 height 11
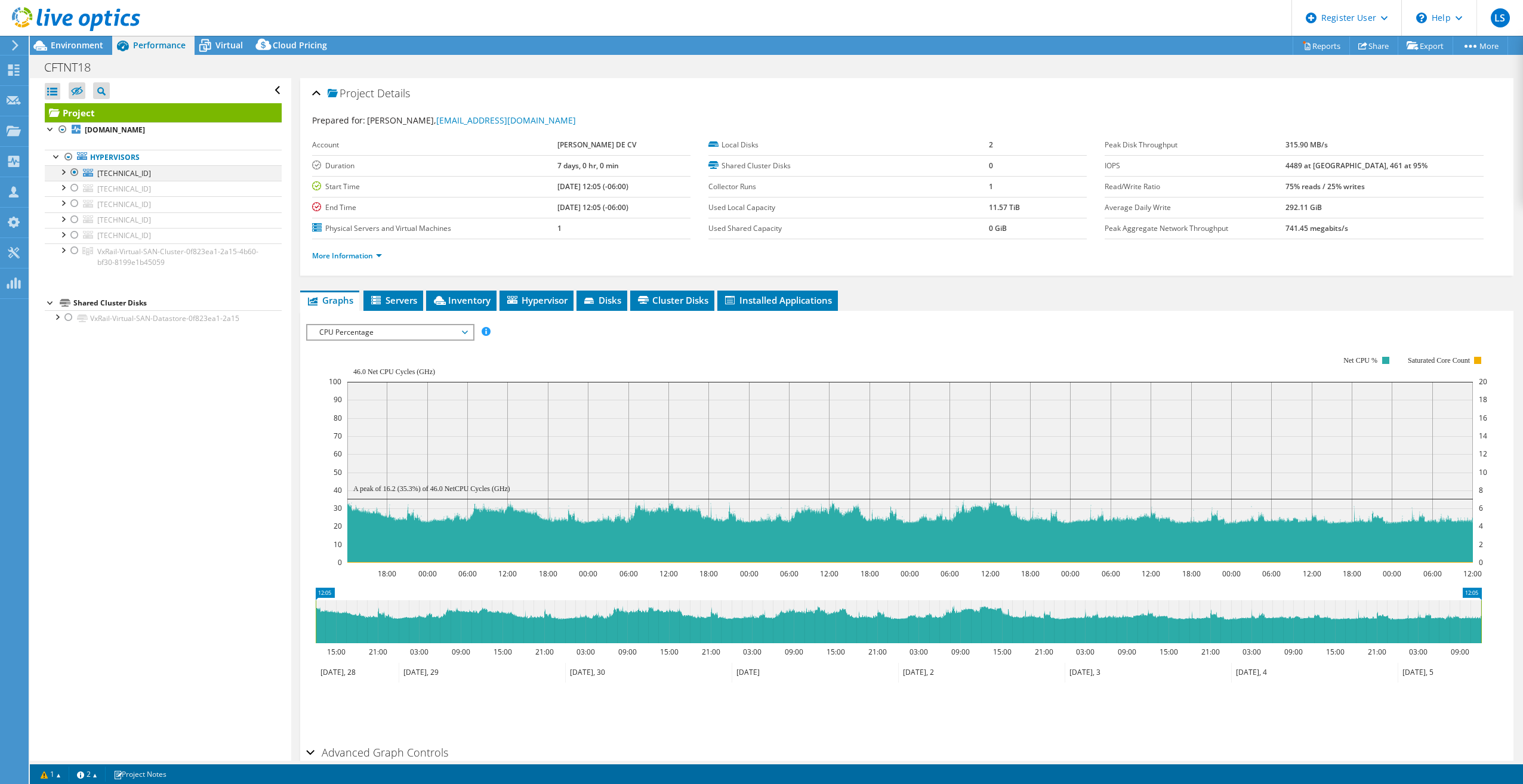
click at [69, 167] on div at bounding box center [74, 173] width 12 height 15
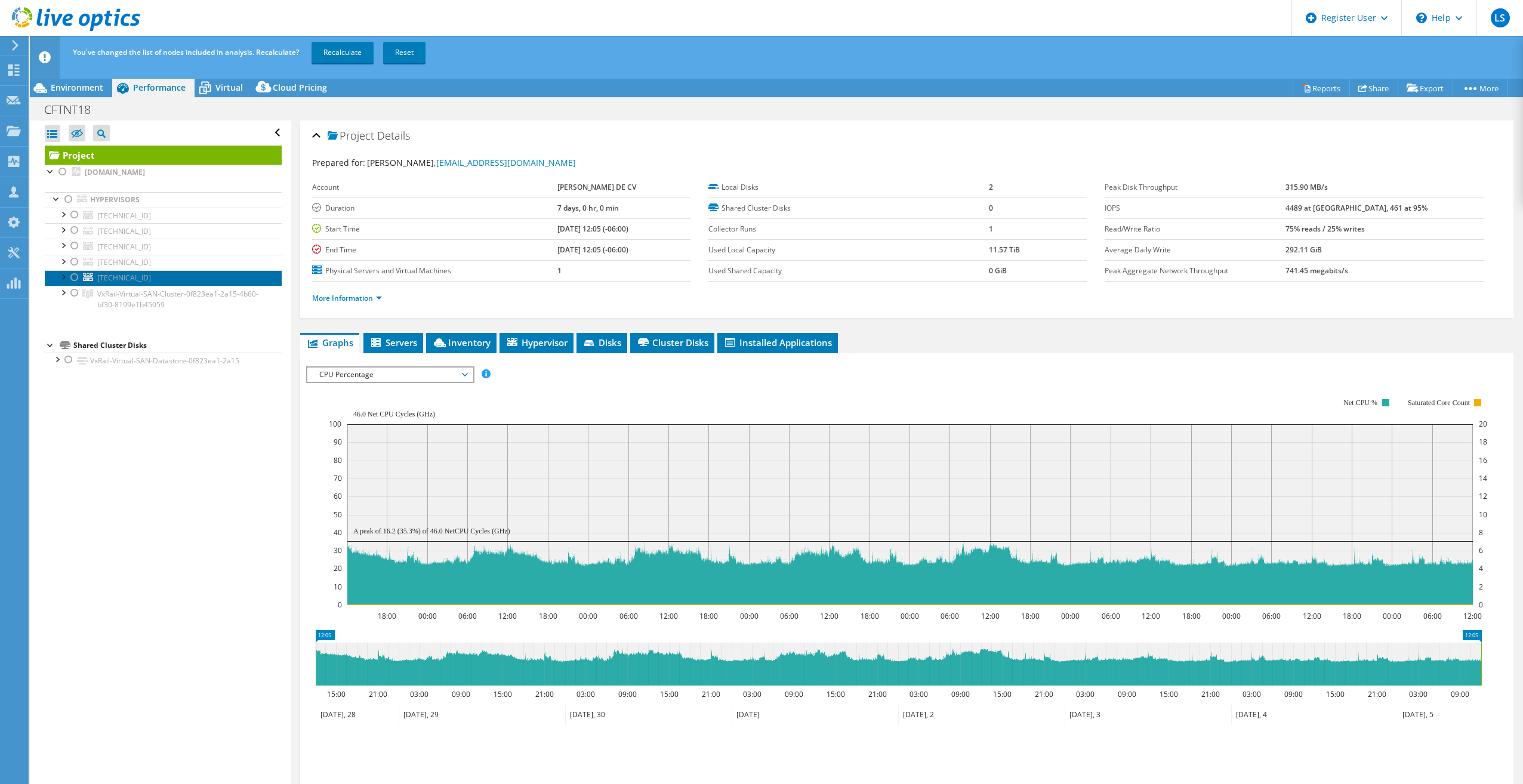
click at [81, 278] on link "[TECHNICAL_ID]" at bounding box center [164, 278] width 237 height 16
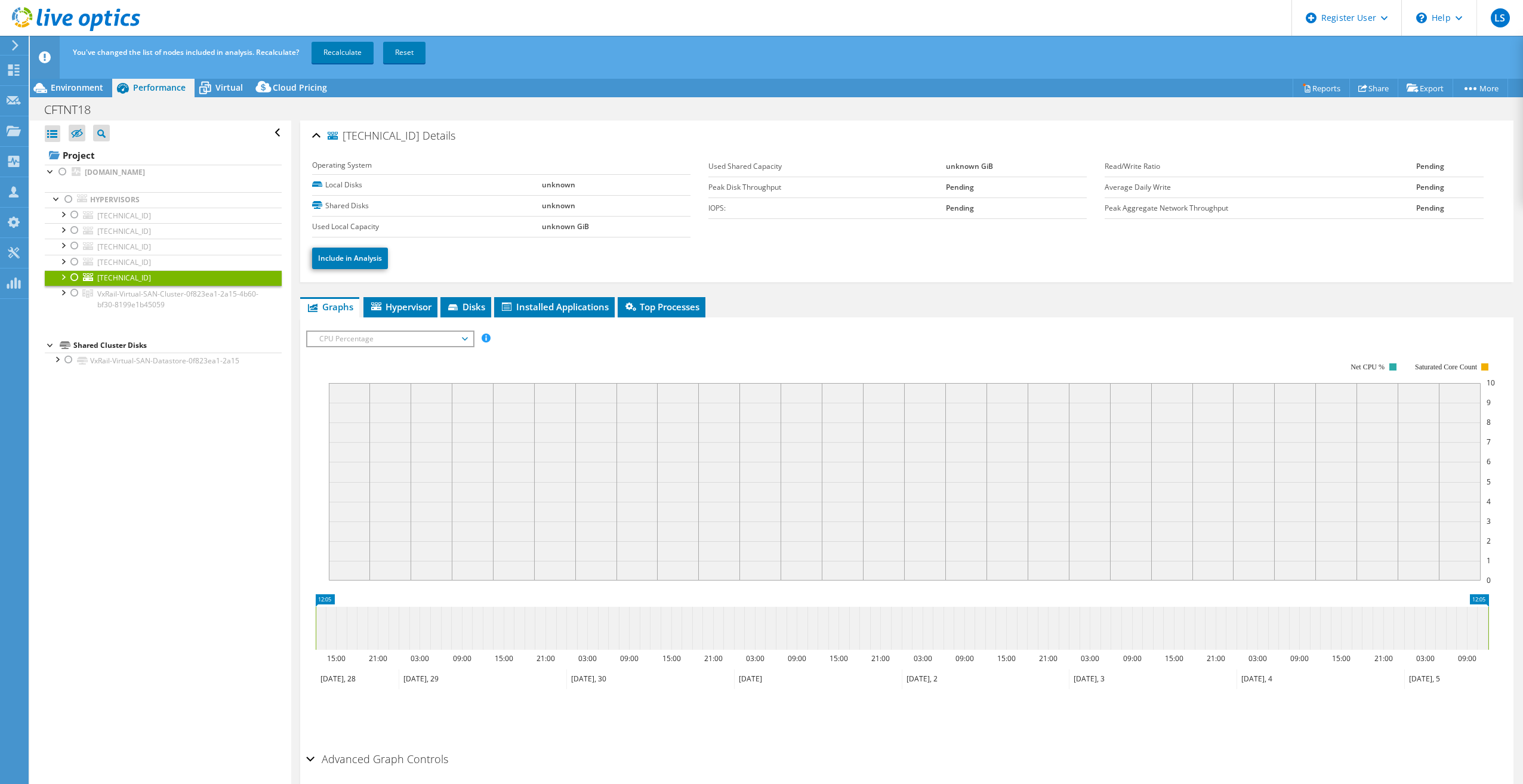
click at [80, 276] on div at bounding box center [74, 278] width 12 height 15
click at [361, 59] on link "Recalculate" at bounding box center [342, 51] width 62 height 21
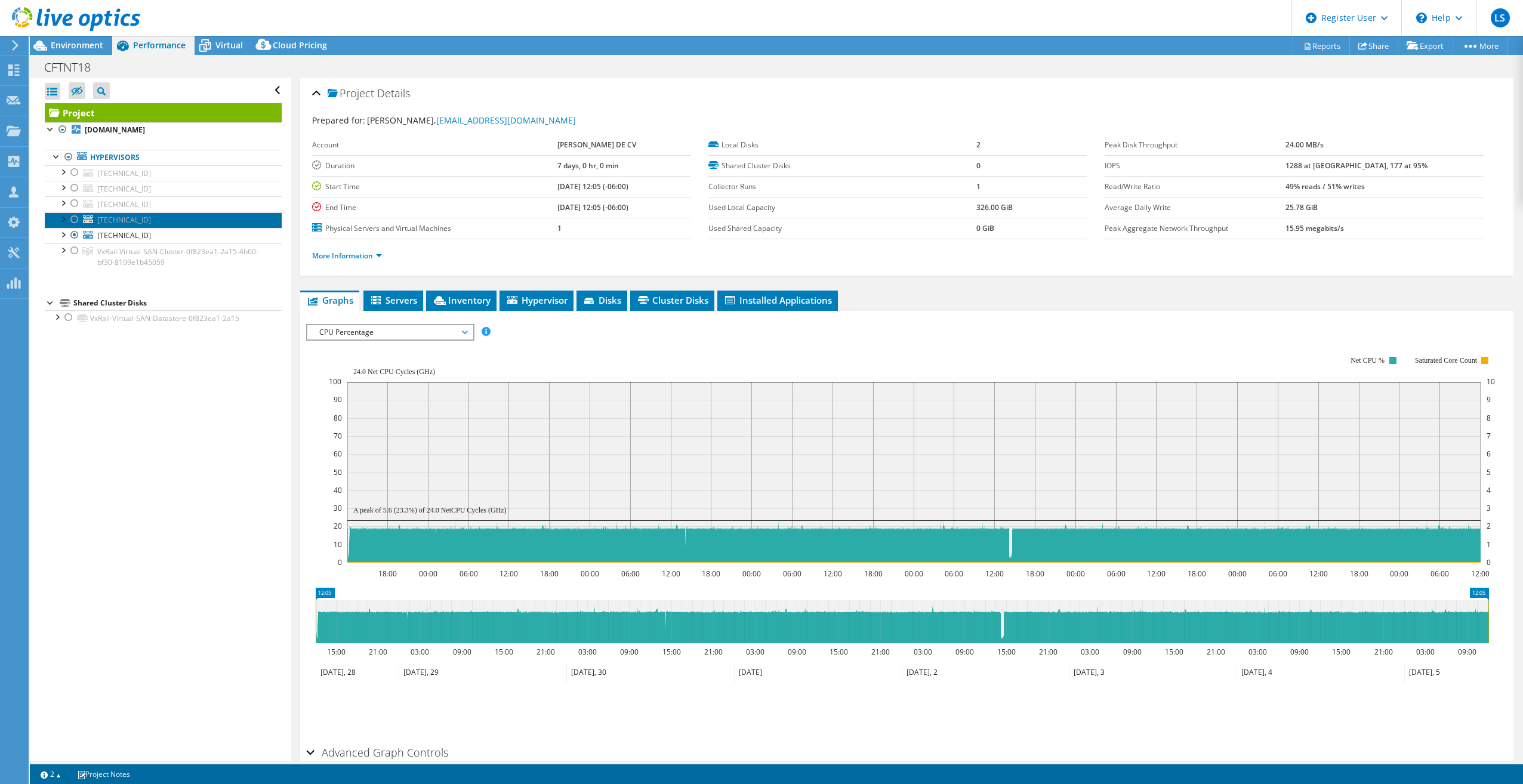
click at [116, 212] on link "[TECHNICAL_ID]" at bounding box center [164, 220] width 237 height 16
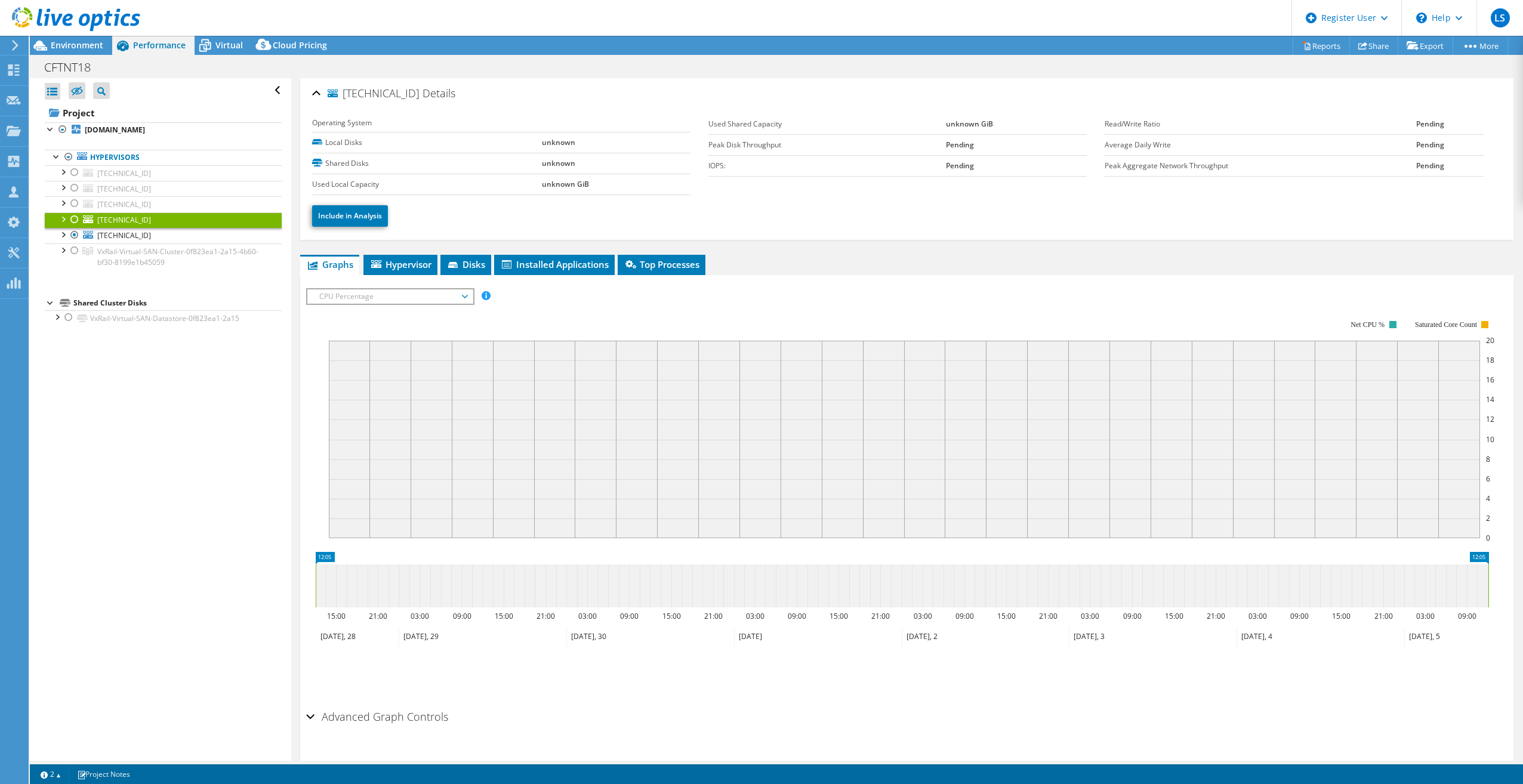
click at [78, 217] on div at bounding box center [74, 220] width 12 height 15
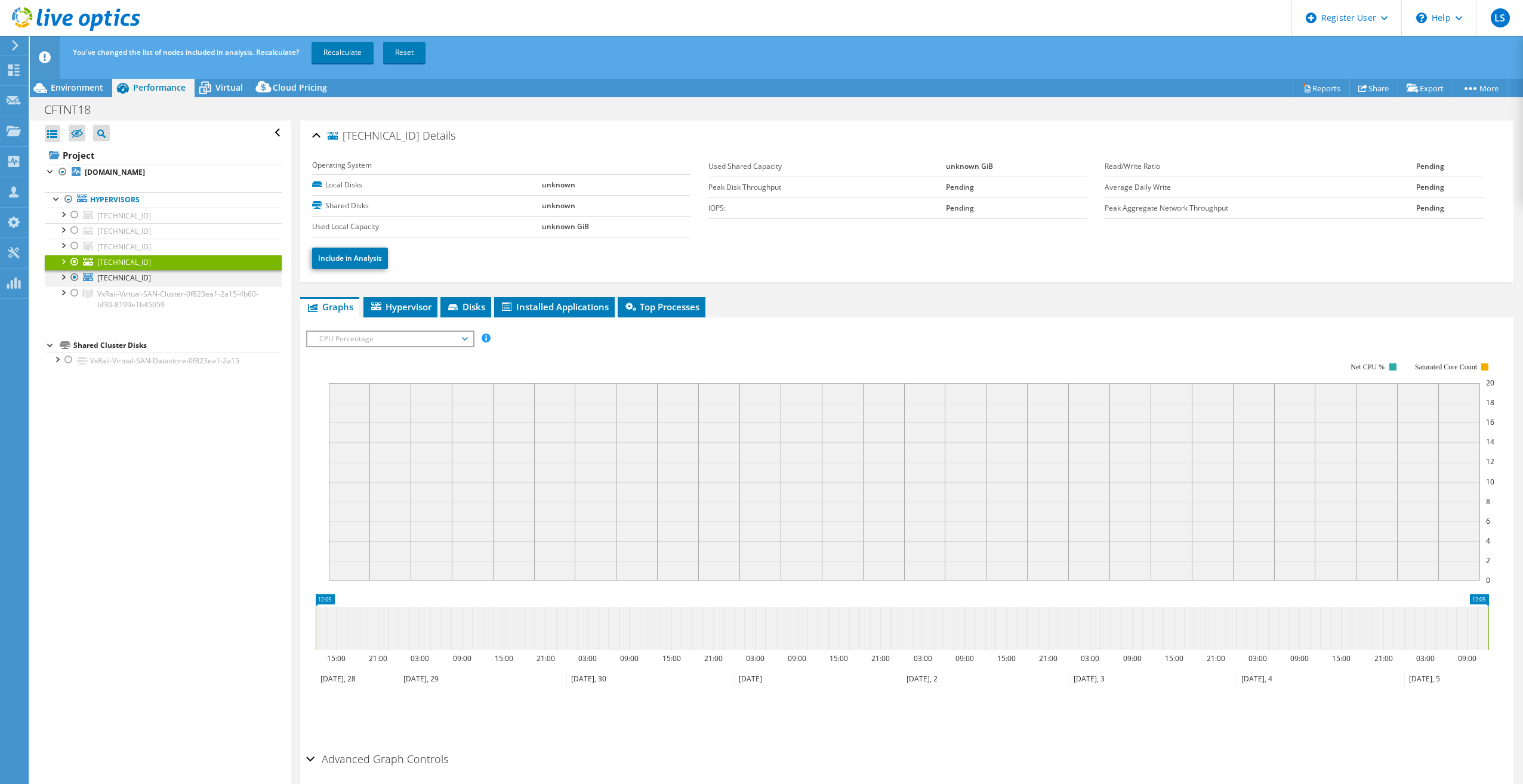
click at [80, 273] on div at bounding box center [74, 278] width 12 height 15
click at [75, 245] on div at bounding box center [74, 246] width 12 height 15
click at [74, 231] on div at bounding box center [74, 231] width 12 height 15
click at [74, 240] on div at bounding box center [74, 246] width 12 height 15
click at [339, 56] on link "Recalculate" at bounding box center [342, 51] width 62 height 21
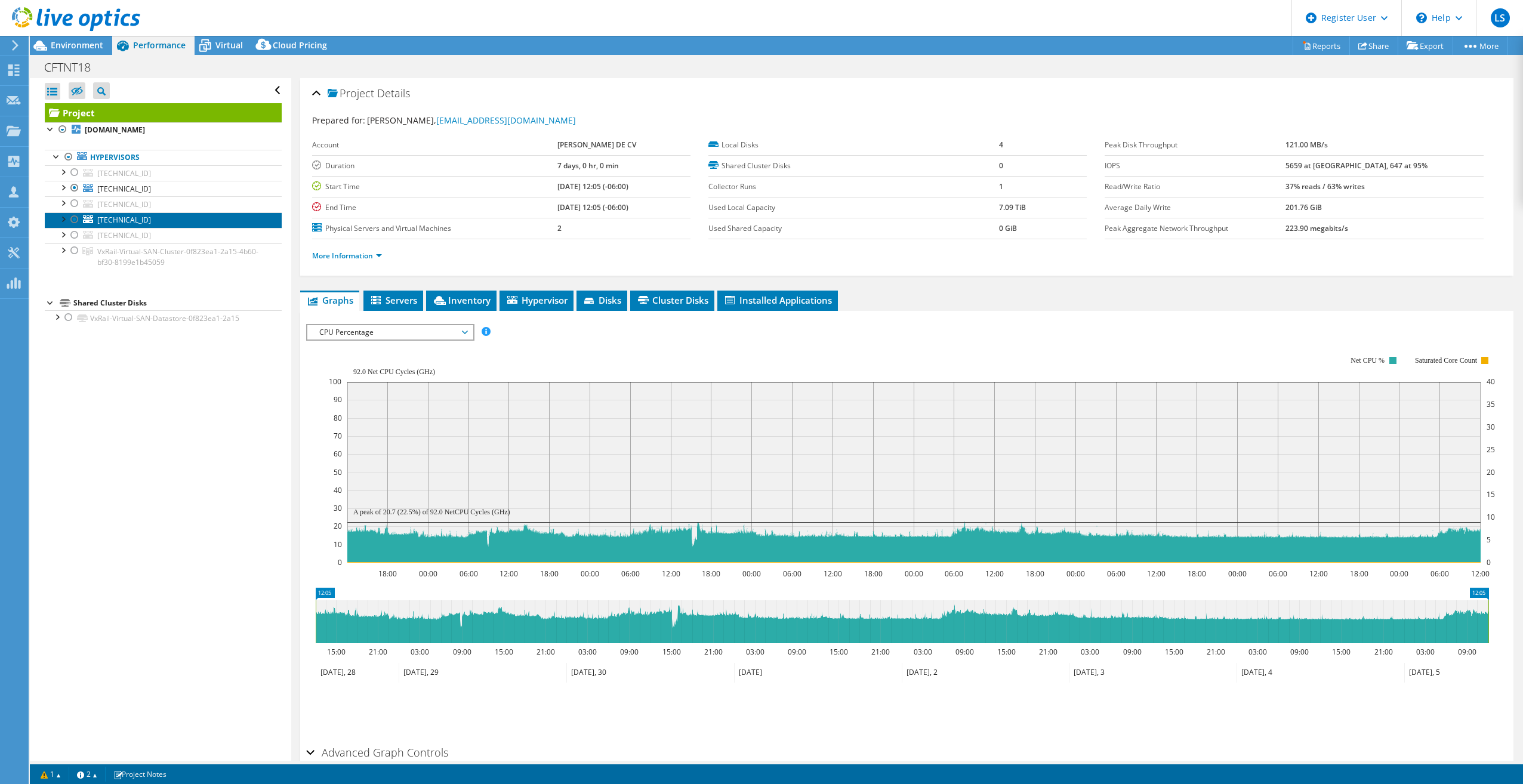
click at [83, 218] on icon at bounding box center [87, 219] width 10 height 7
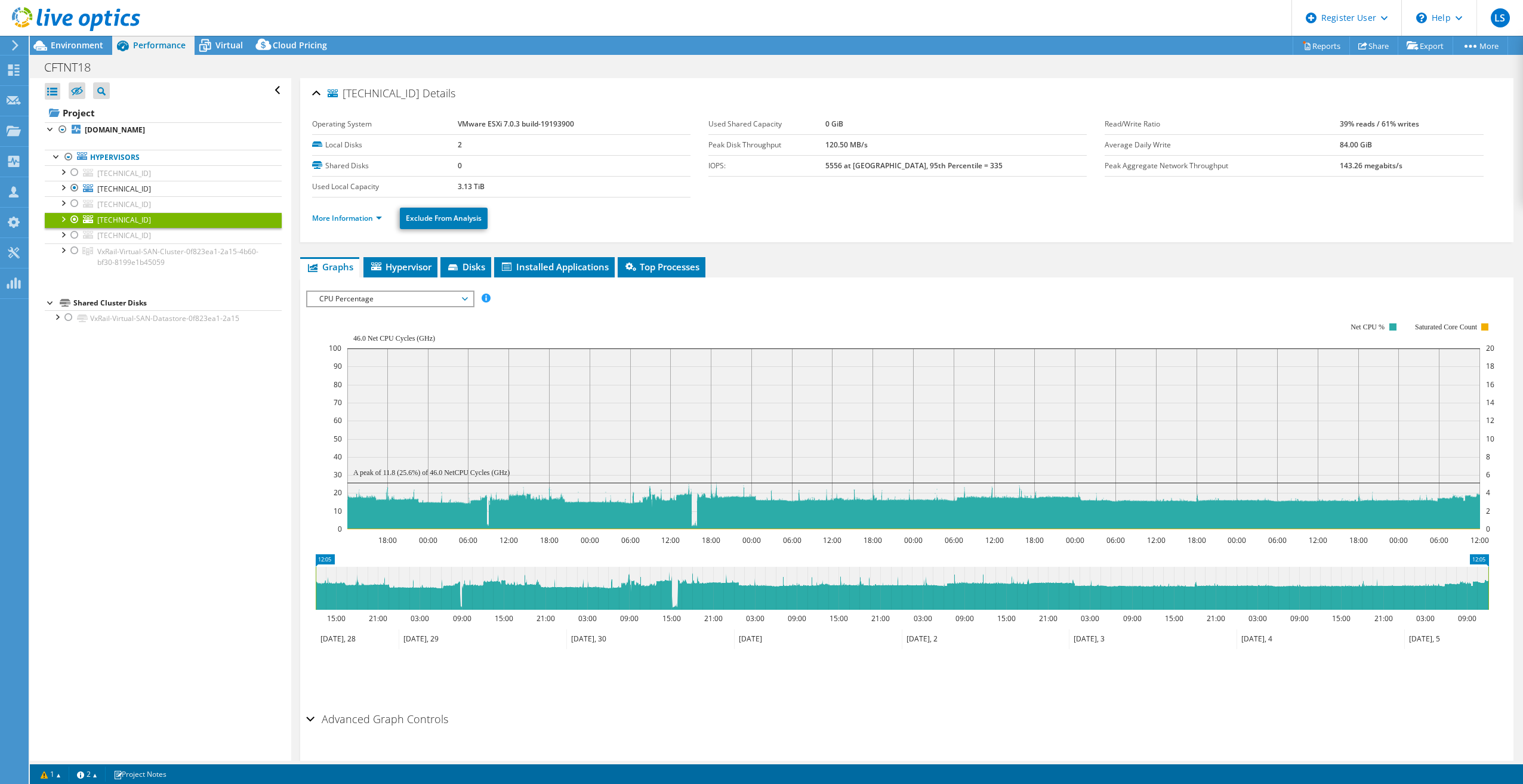
click at [80, 219] on div at bounding box center [74, 220] width 12 height 15
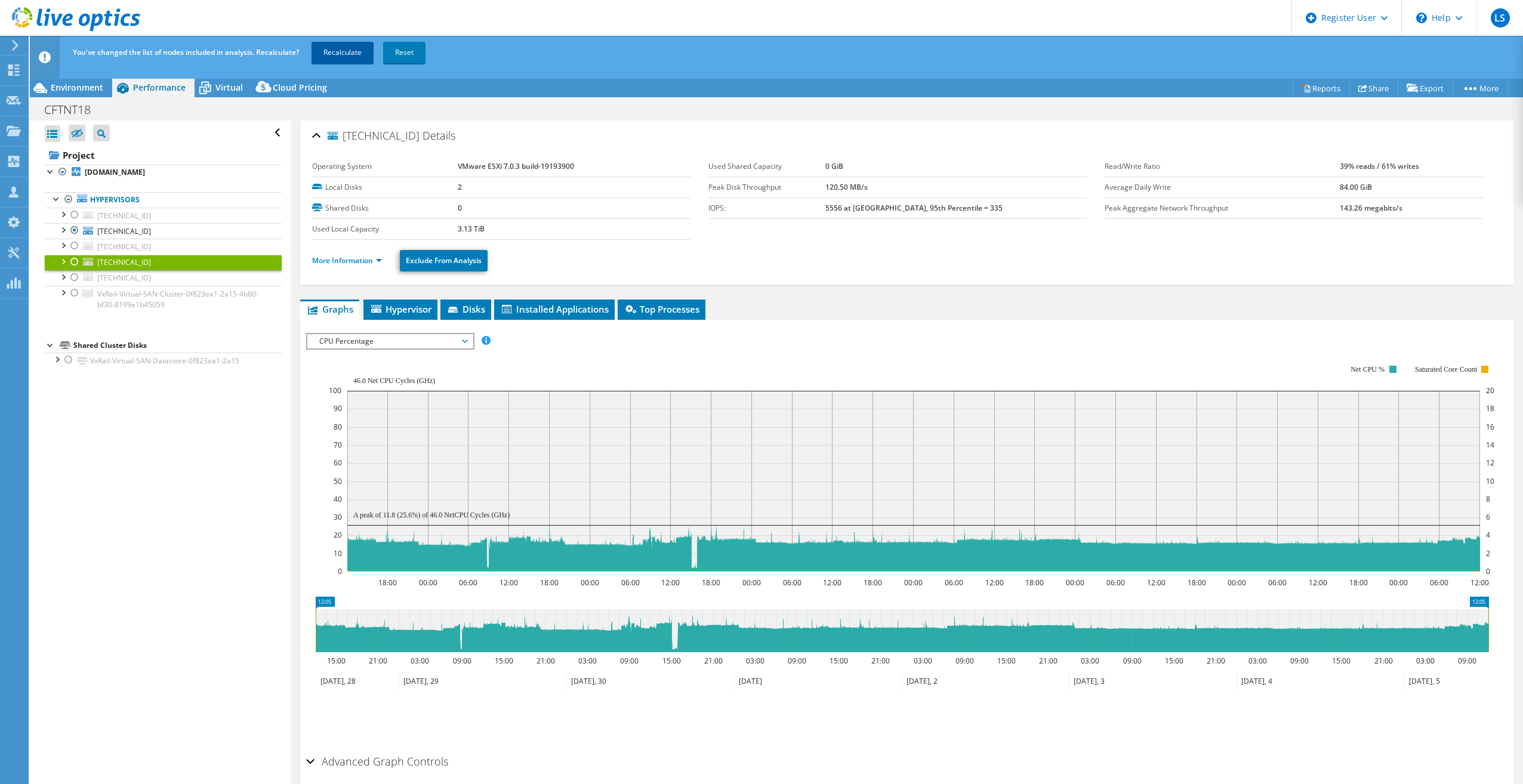
click at [342, 51] on link "Recalculate" at bounding box center [342, 51] width 62 height 21
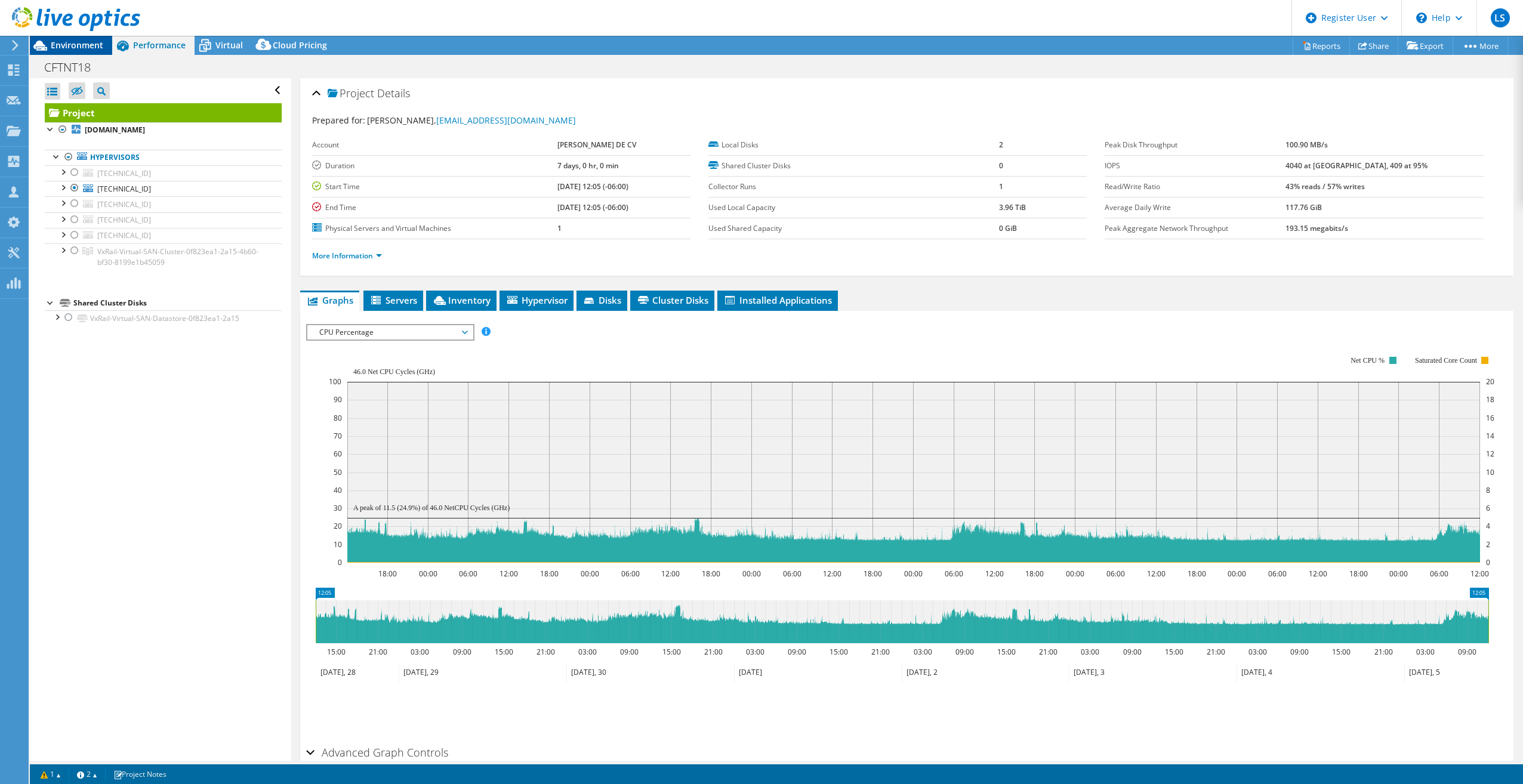
click at [80, 51] on span "Environment" at bounding box center [76, 45] width 52 height 11
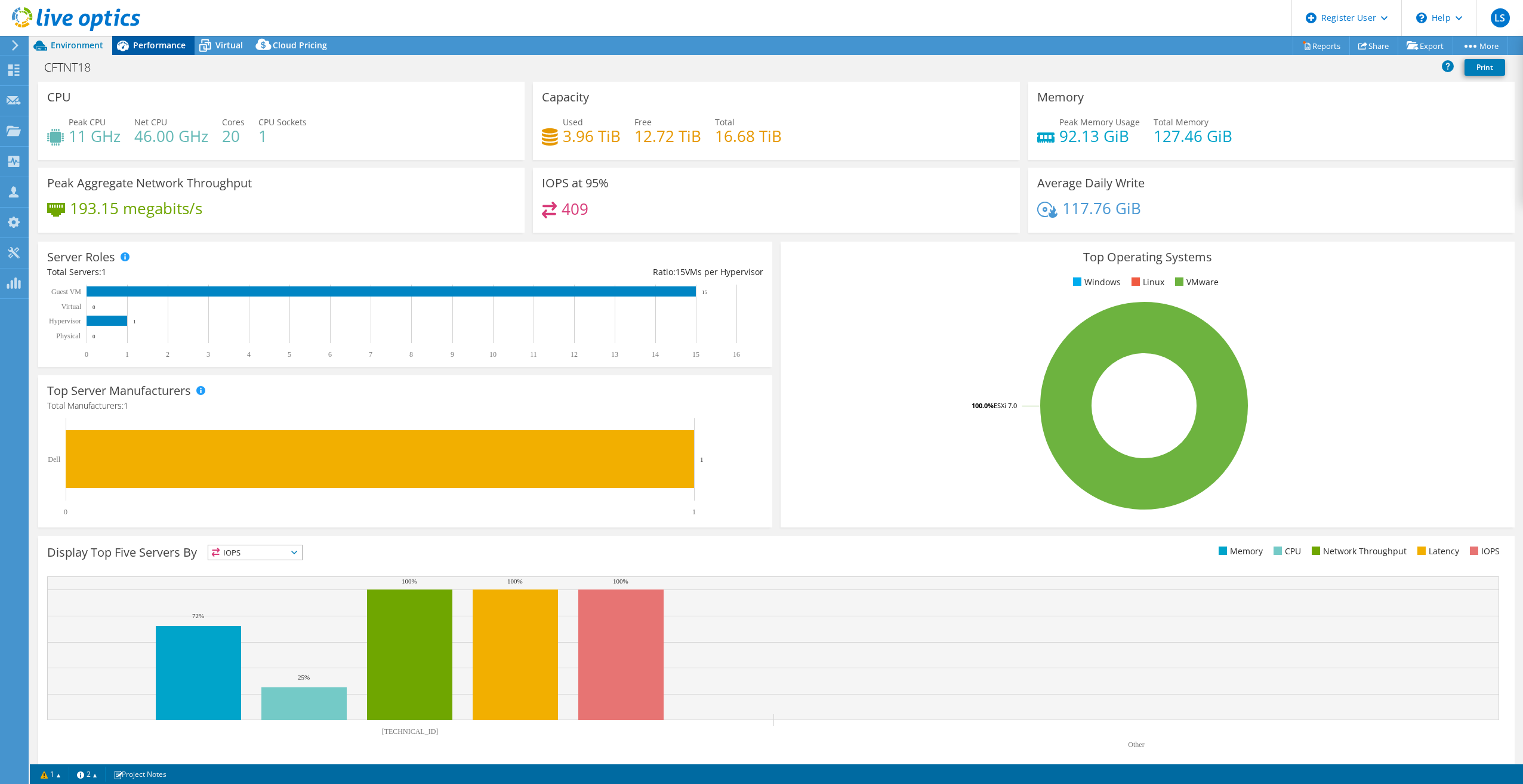
click at [156, 45] on span "Performance" at bounding box center [159, 45] width 52 height 11
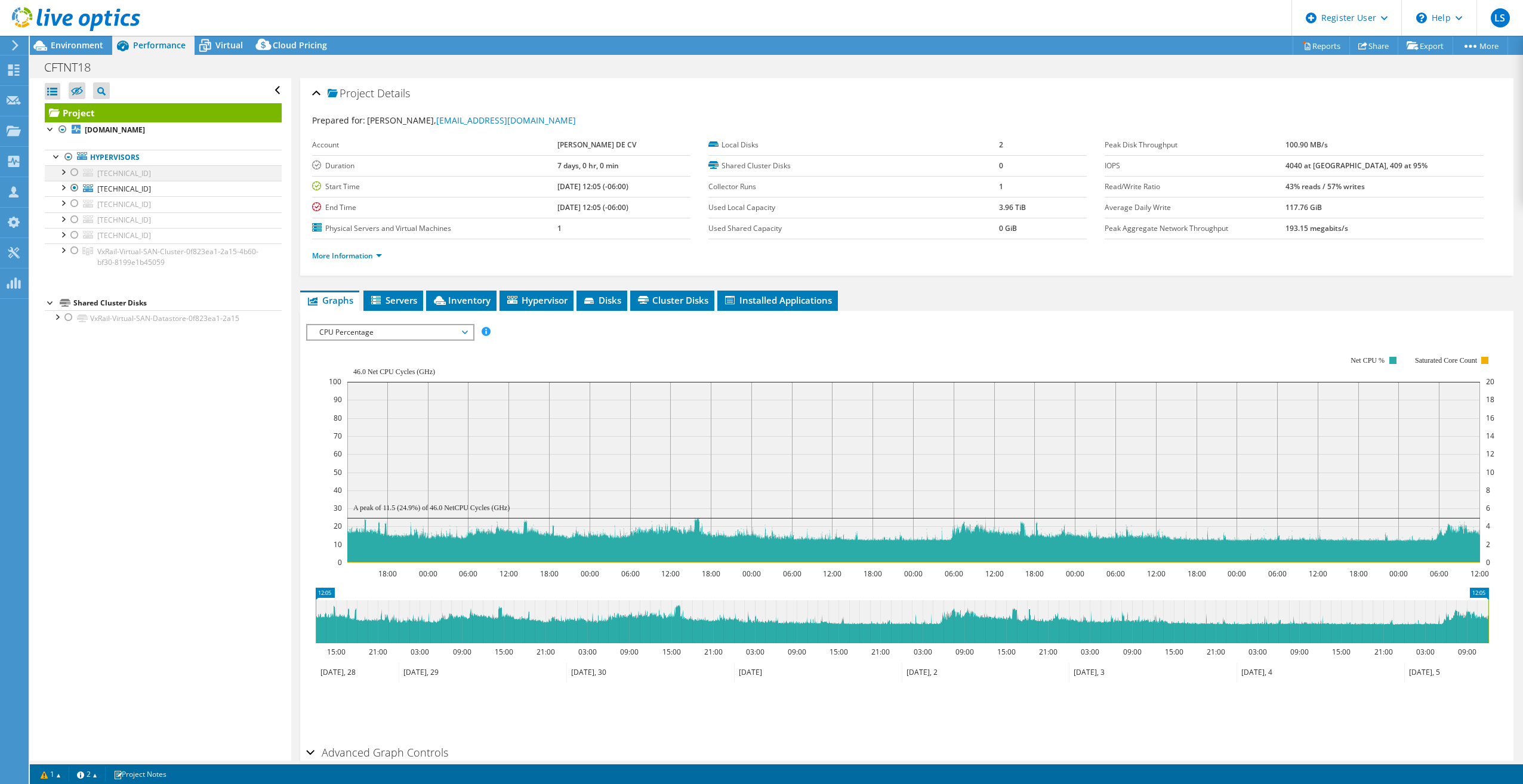
click at [80, 168] on div at bounding box center [74, 173] width 12 height 15
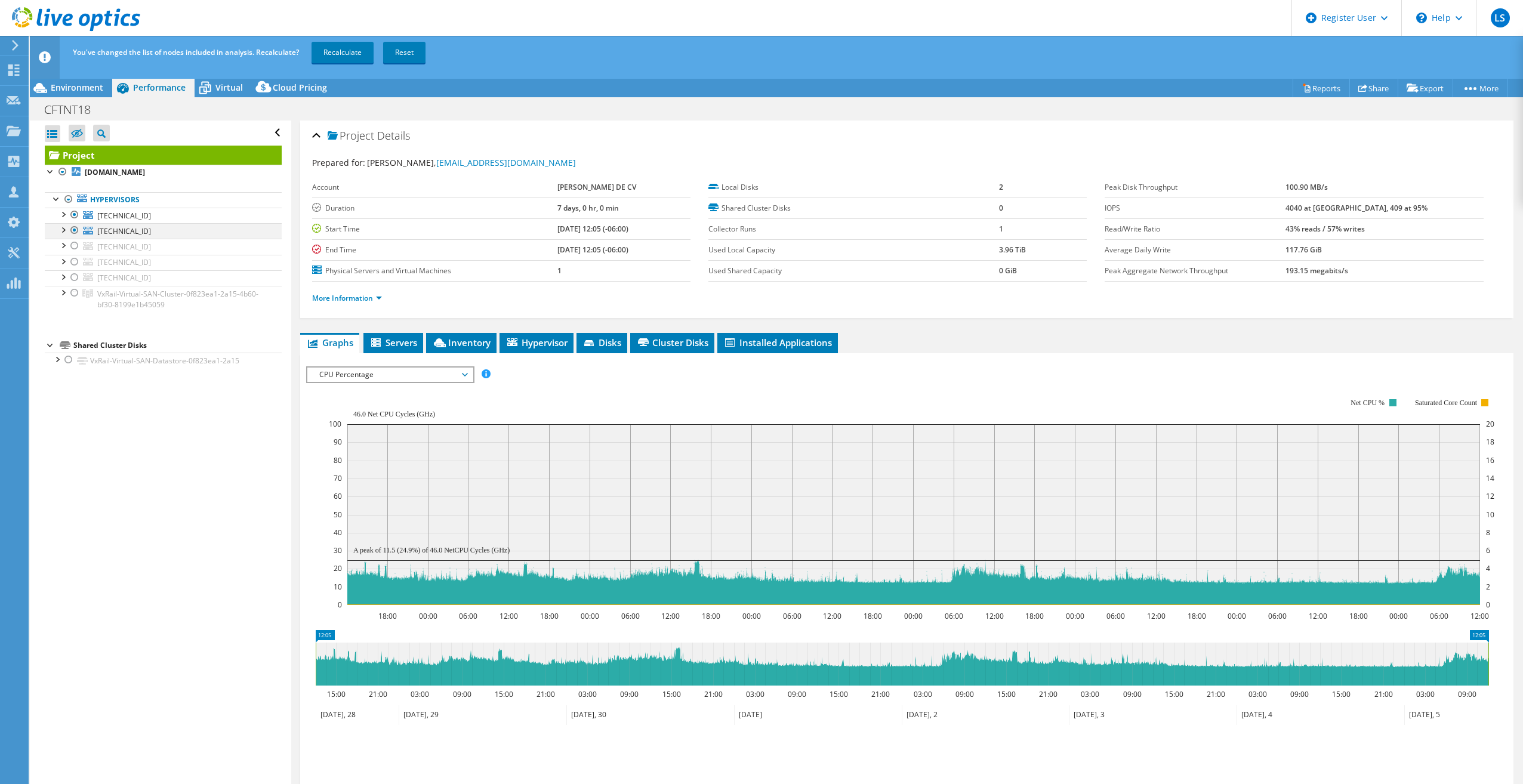
click at [77, 227] on div at bounding box center [74, 231] width 12 height 15
click at [340, 50] on link "Recalculate" at bounding box center [342, 51] width 62 height 21
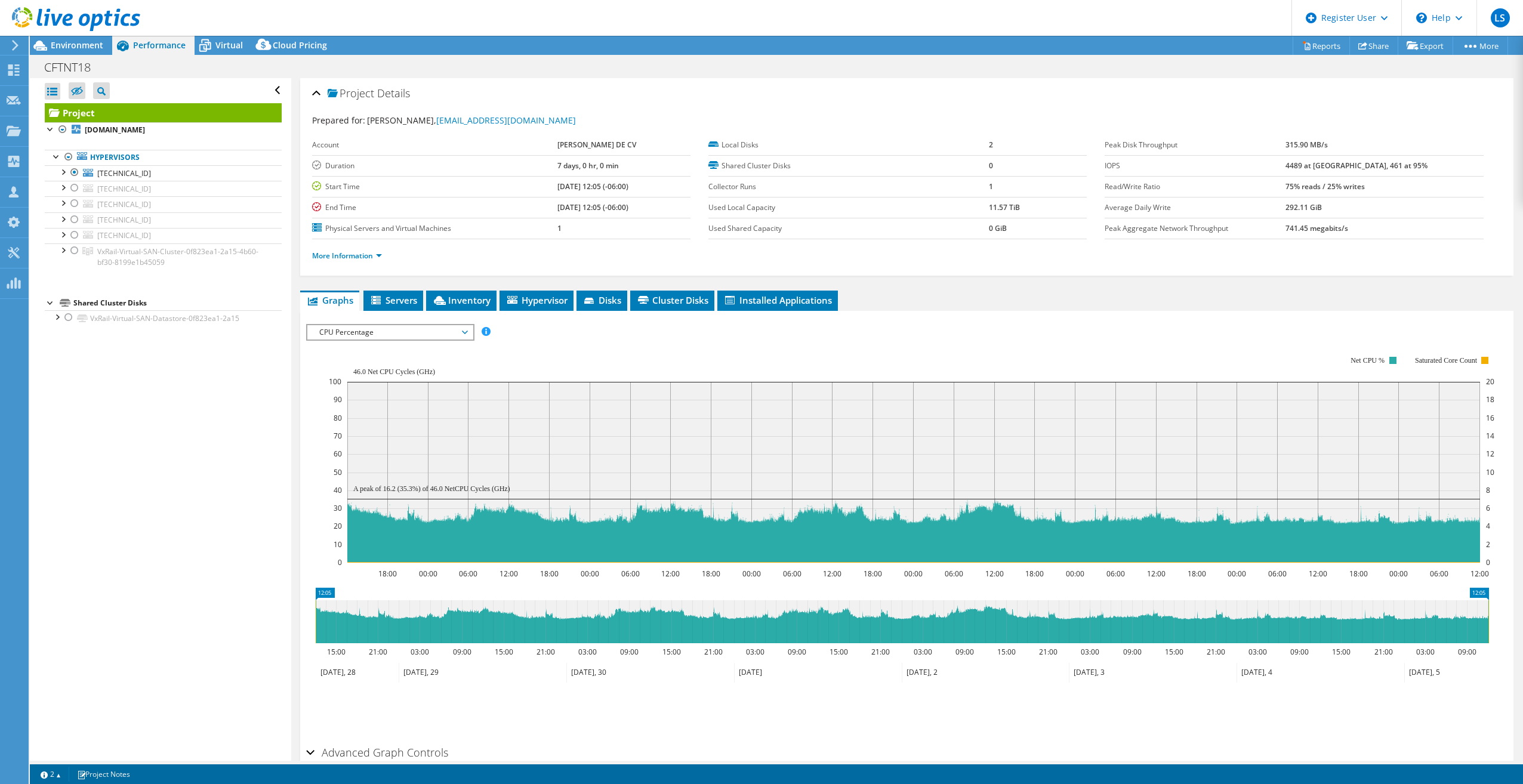
select select "USEast"
select select "USD"
click at [97, 49] on span "Environment" at bounding box center [76, 45] width 52 height 11
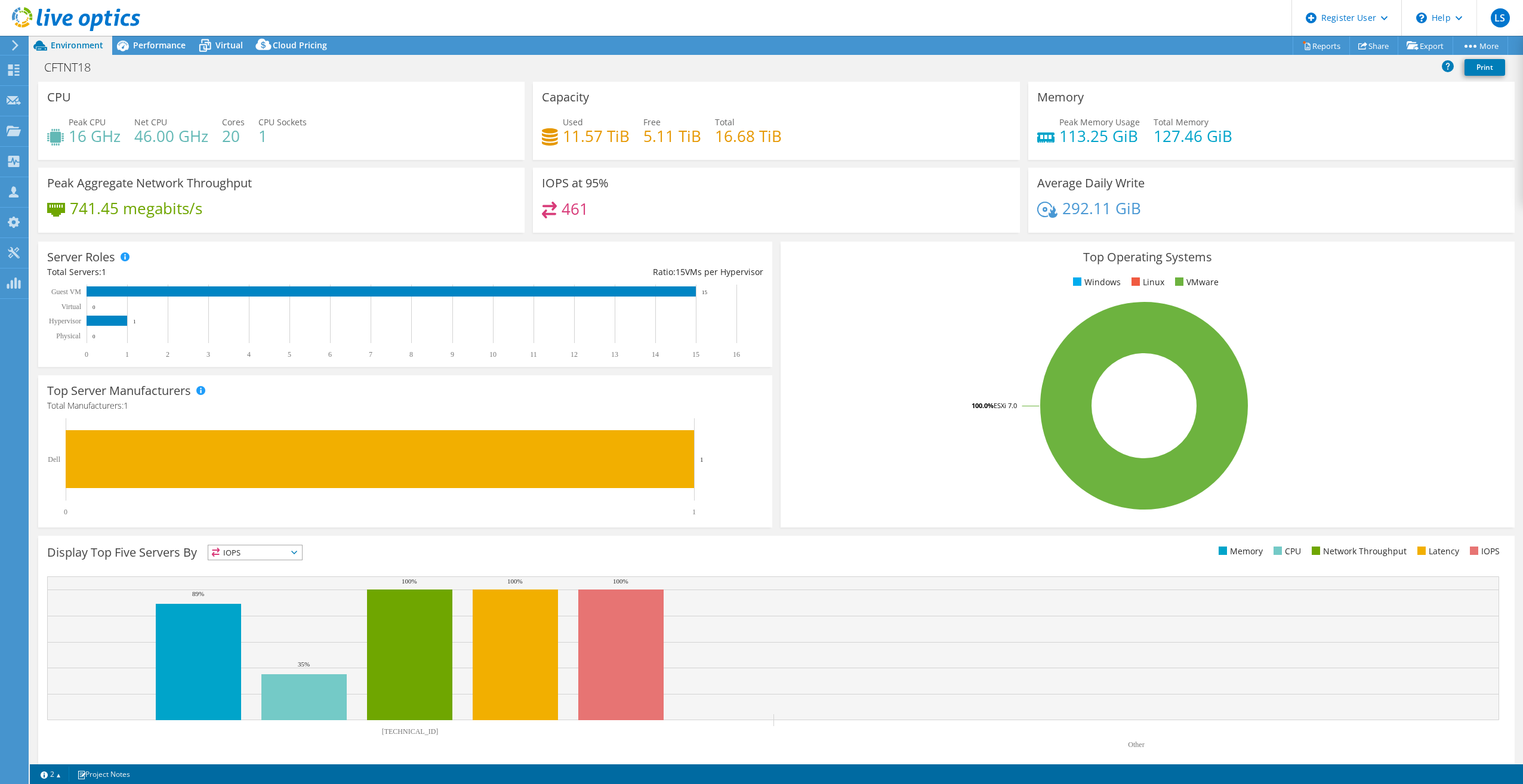
click at [719, 142] on h4 "16.68 TiB" at bounding box center [748, 136] width 67 height 13
click at [155, 47] on span "Performance" at bounding box center [159, 45] width 52 height 11
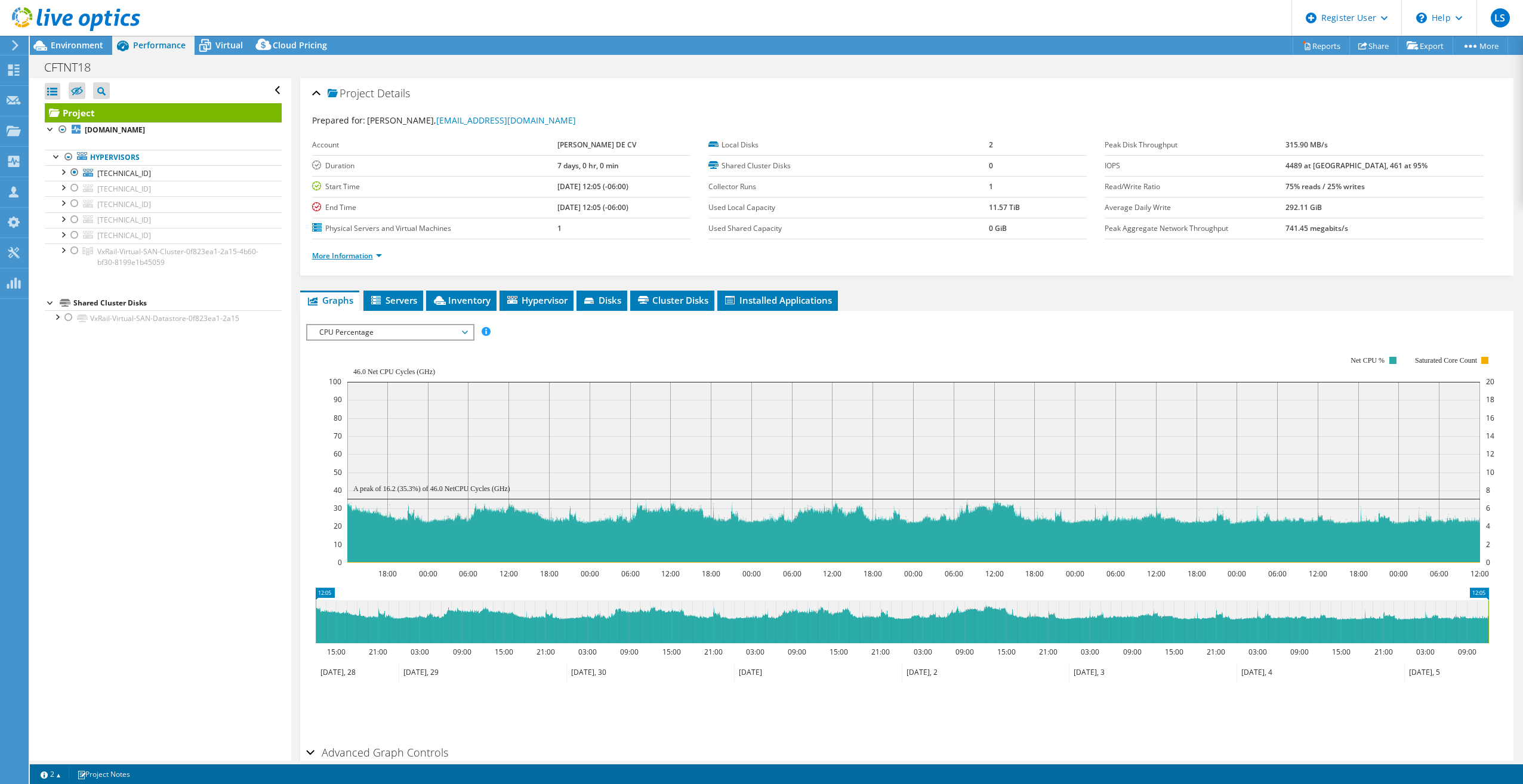
click at [368, 255] on link "More Information" at bounding box center [347, 256] width 70 height 10
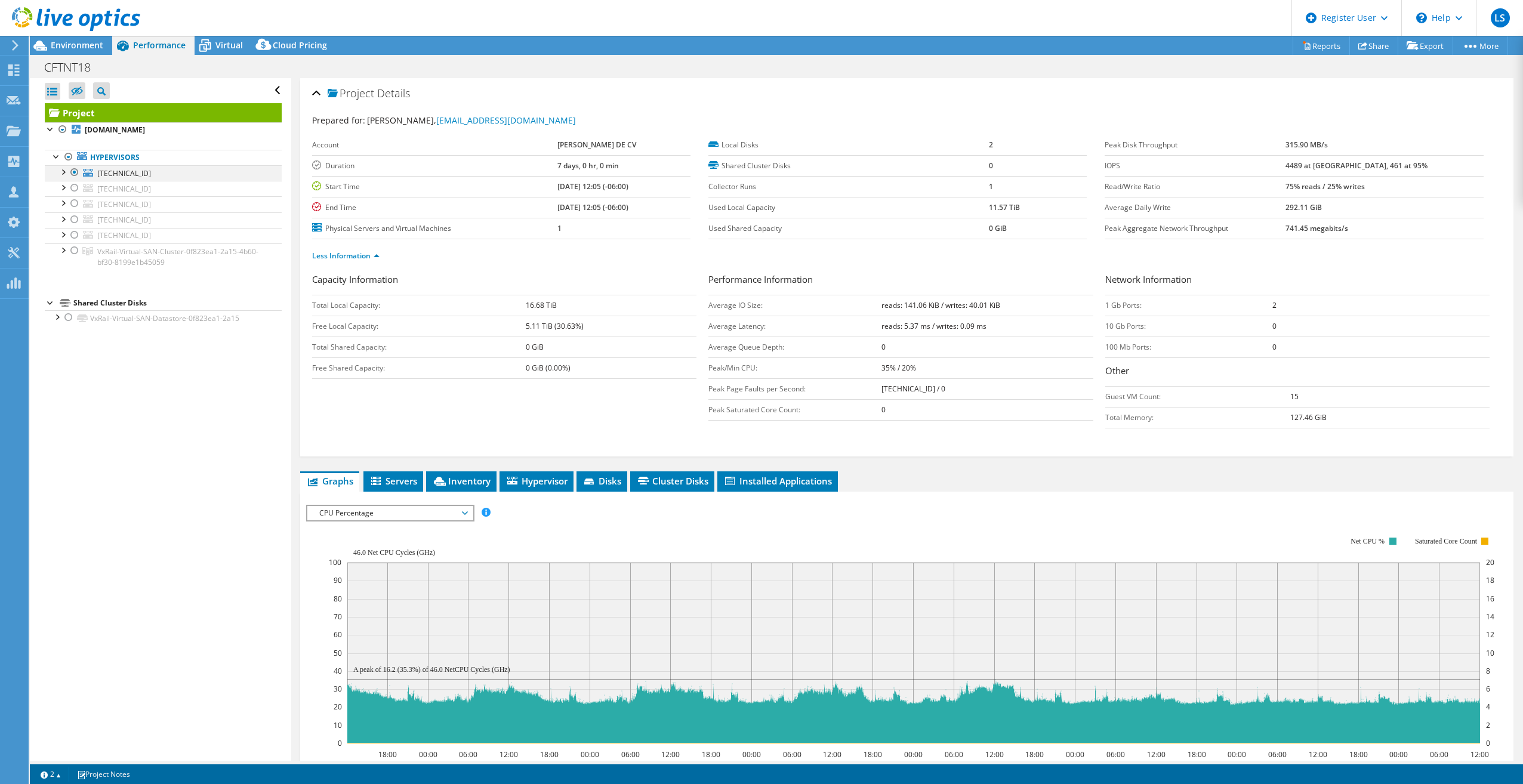
click at [69, 176] on div at bounding box center [74, 173] width 12 height 15
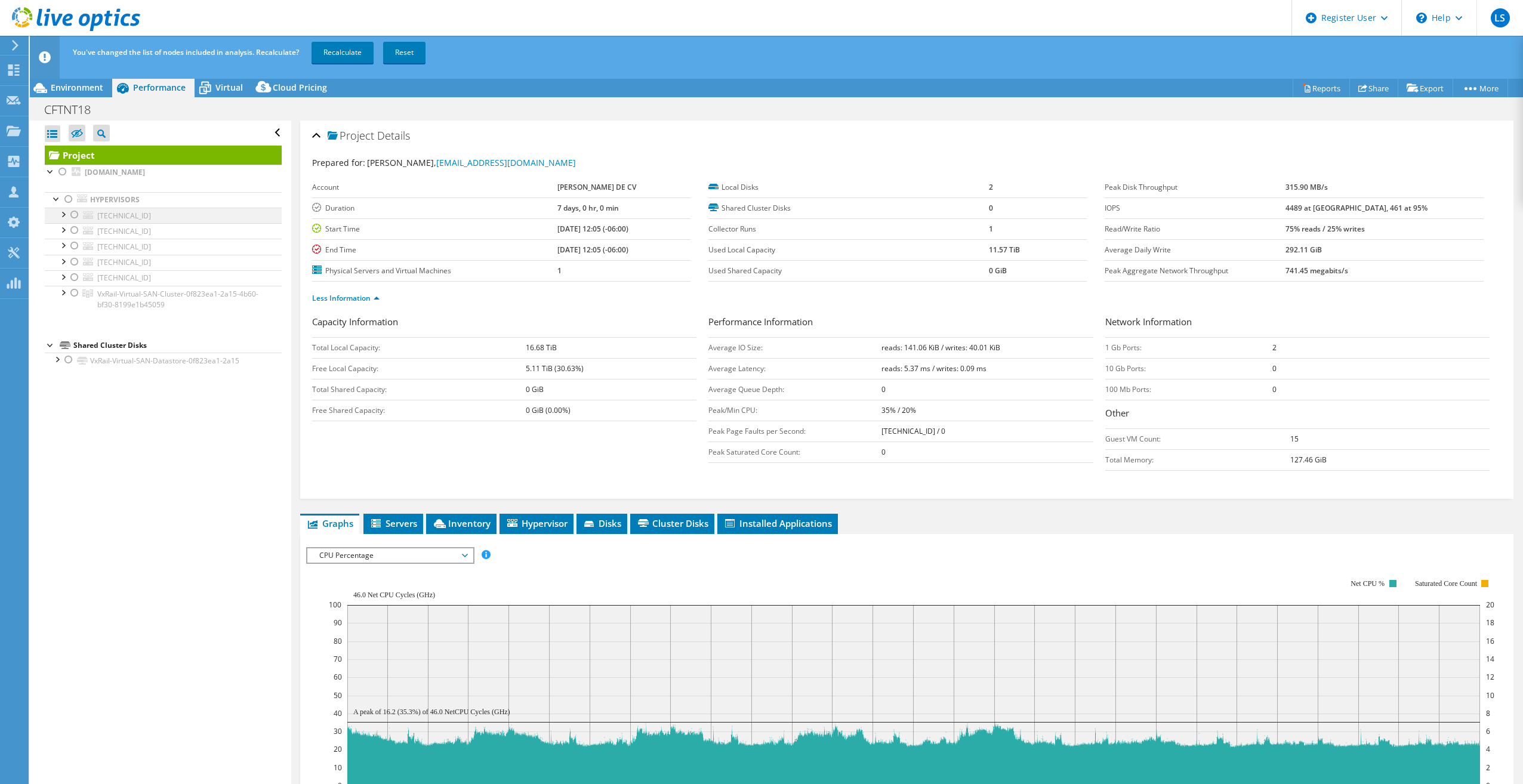
click at [73, 210] on div at bounding box center [74, 215] width 12 height 15
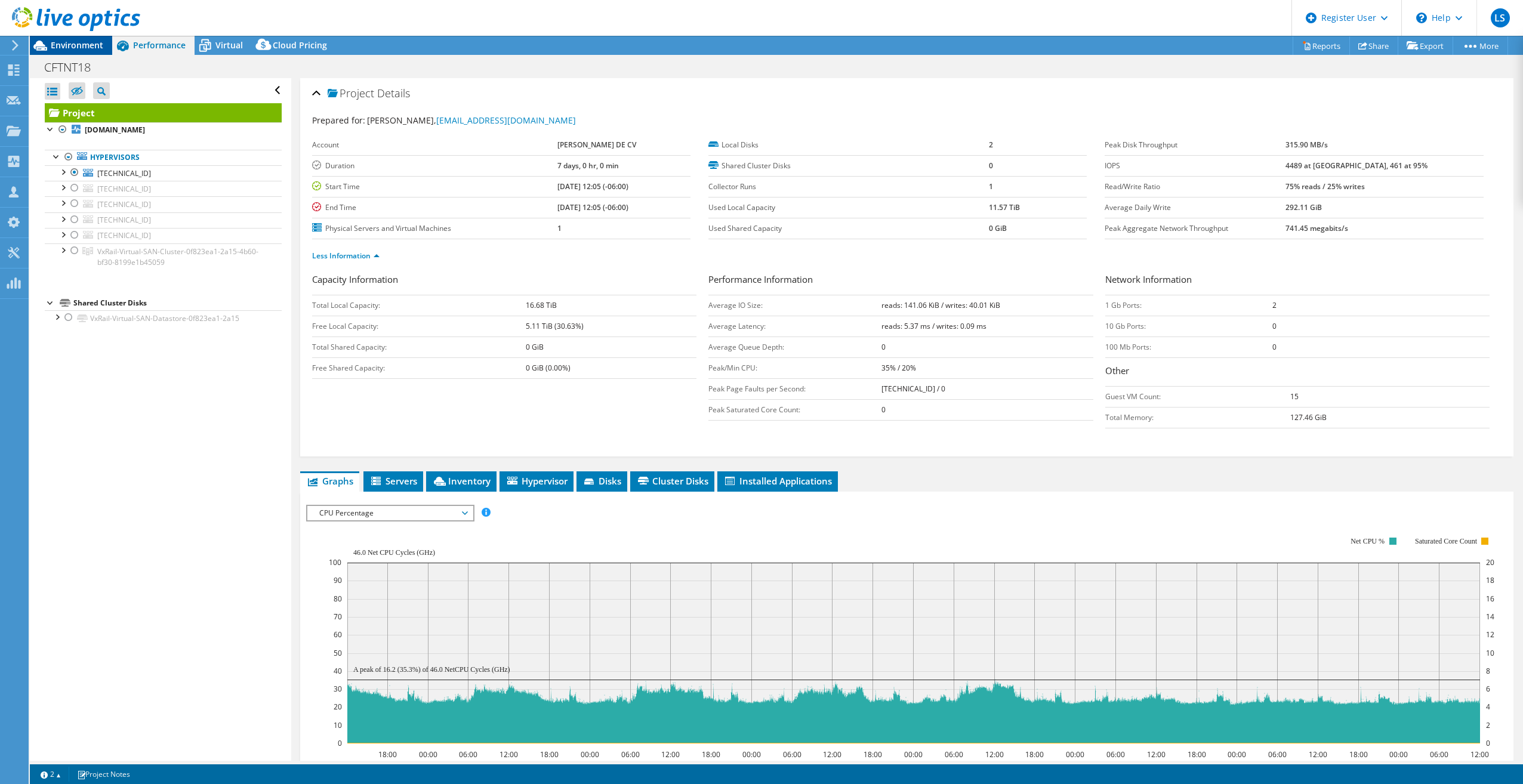
click at [72, 46] on span "Environment" at bounding box center [76, 45] width 52 height 11
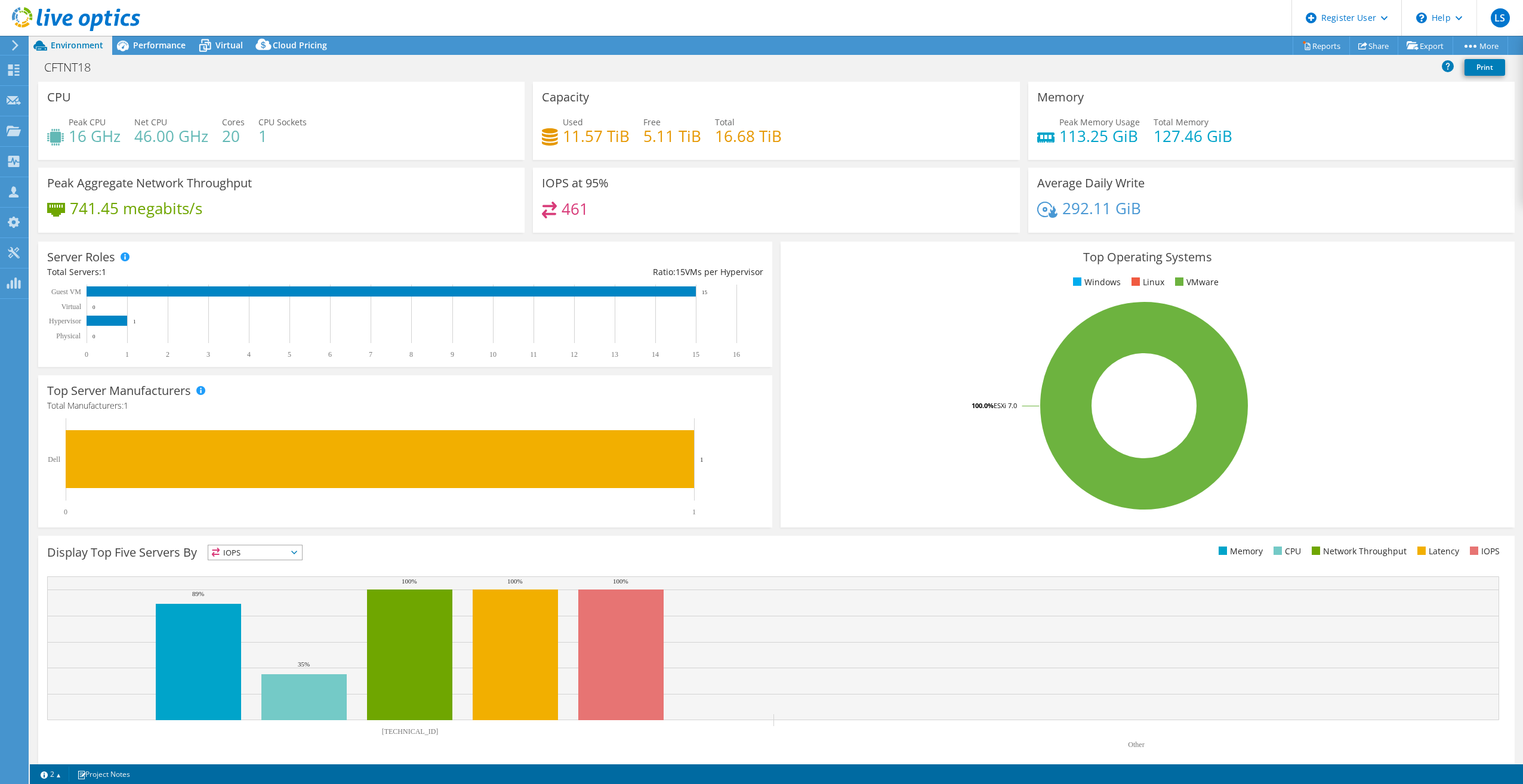
click at [338, 19] on header "LS Dell User Leonardo Sanchez Leonardo.Sanchez2@dell.com Dell My Profile Log Ou…" at bounding box center [762, 17] width 1523 height 36
click at [459, 174] on div "Peak Aggregate Network Throughput 741.45 megabits/s" at bounding box center [281, 199] width 487 height 65
